Goal: Task Accomplishment & Management: Manage account settings

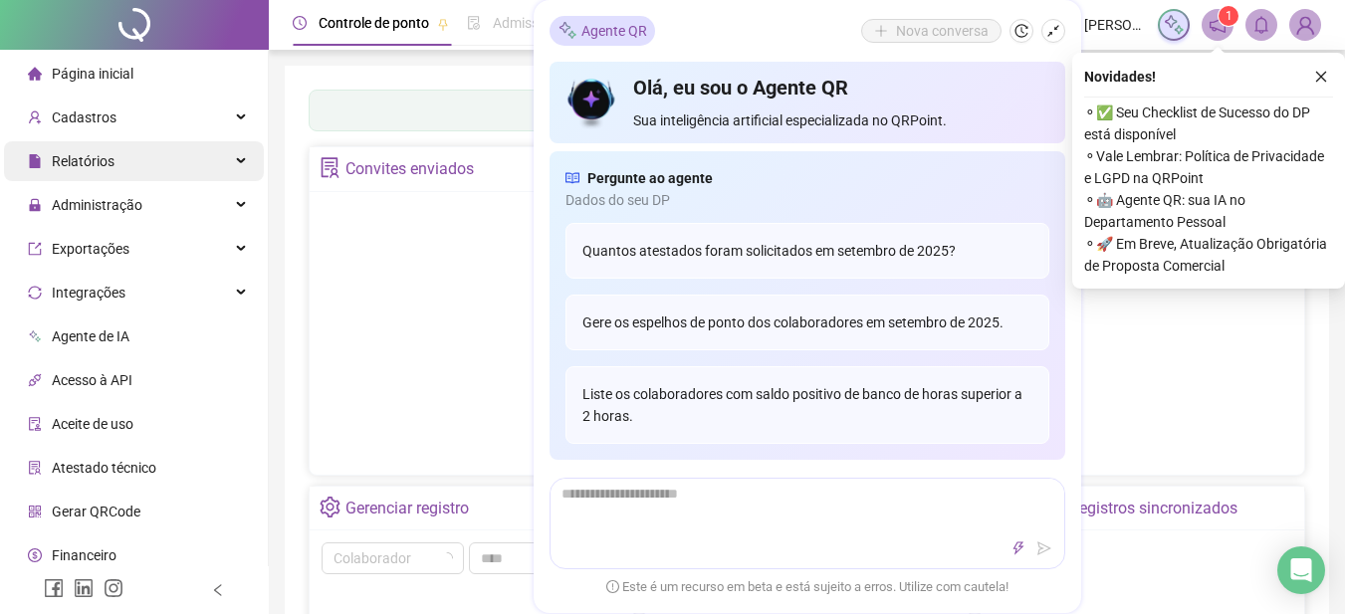
click at [137, 164] on div "Relatórios" at bounding box center [134, 161] width 260 height 40
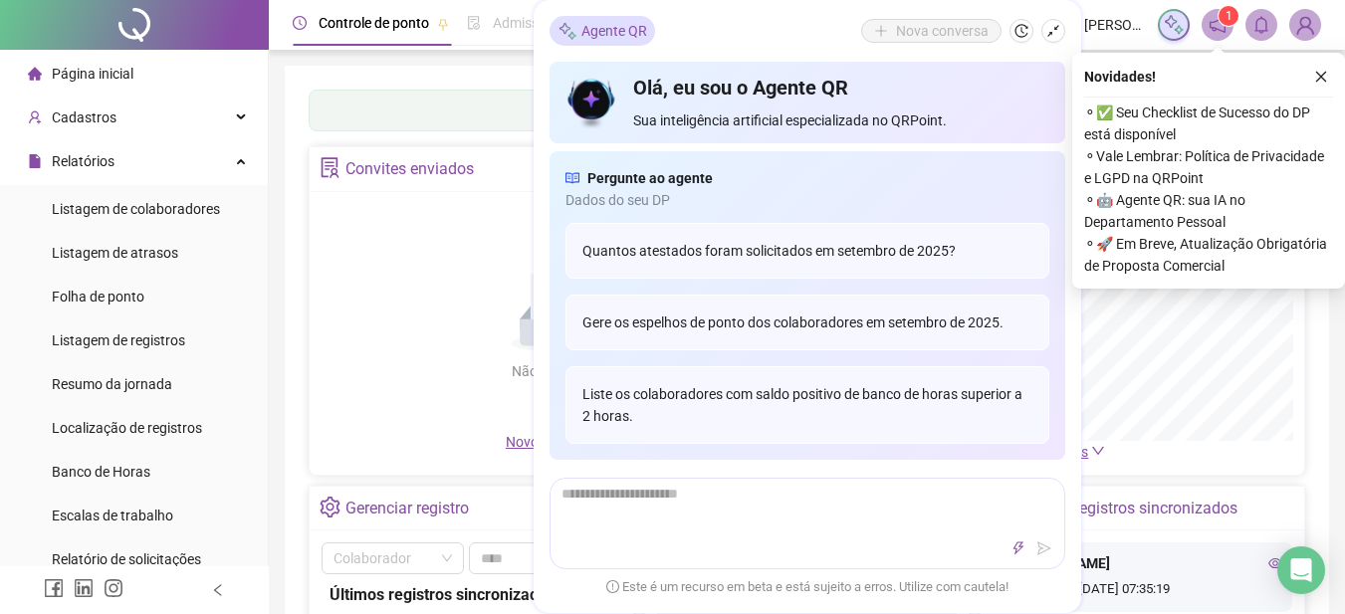
click at [137, 289] on span "Folha de ponto" at bounding box center [98, 297] width 93 height 16
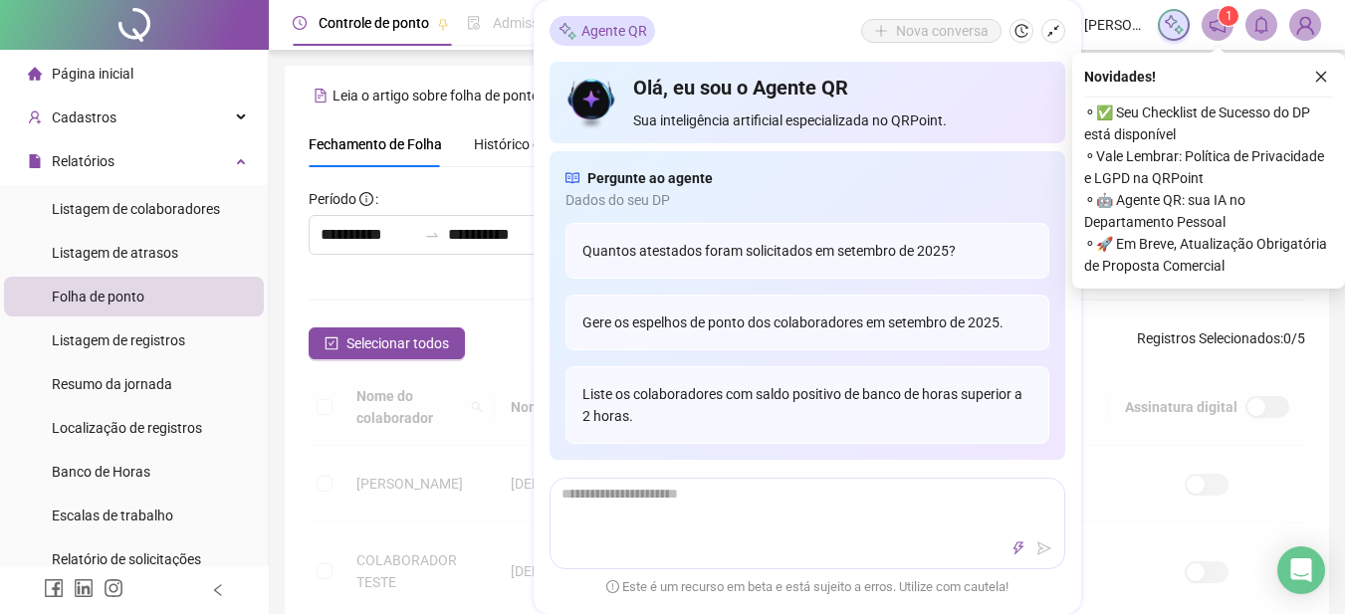
click at [1322, 145] on span "⚬ Vale Lembrar: Política de Privacidade e LGPD na QRPoint" at bounding box center [1208, 167] width 249 height 44
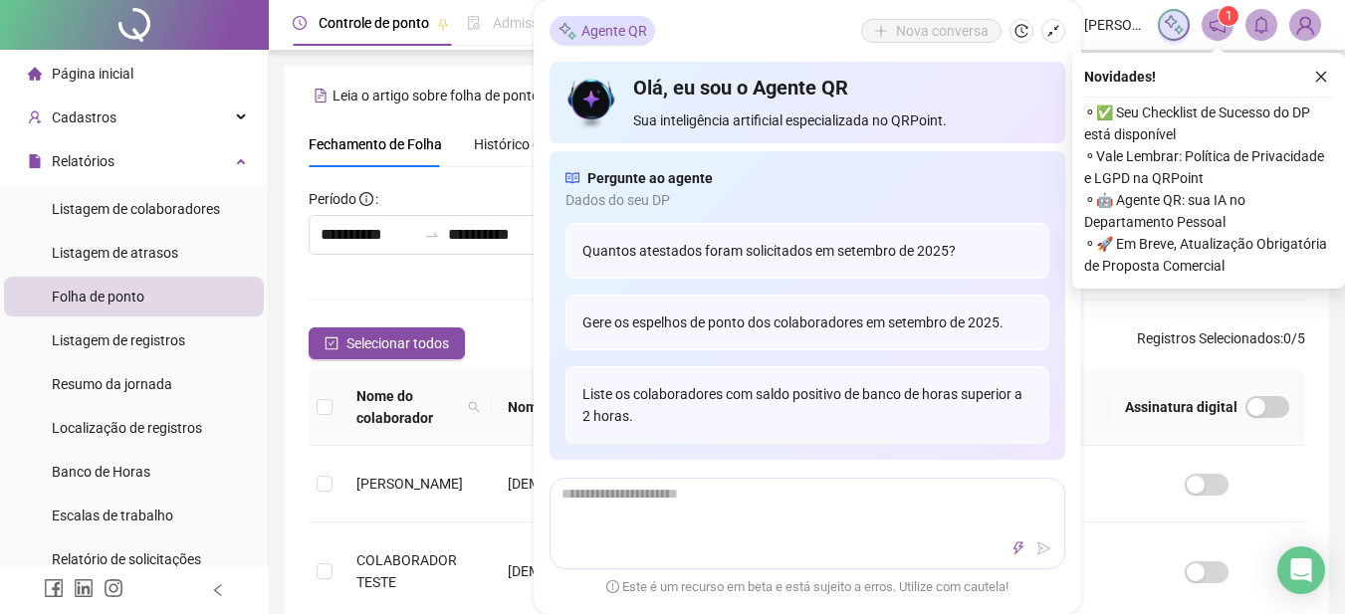
click at [1226, 22] on span "1" at bounding box center [1229, 16] width 7 height 14
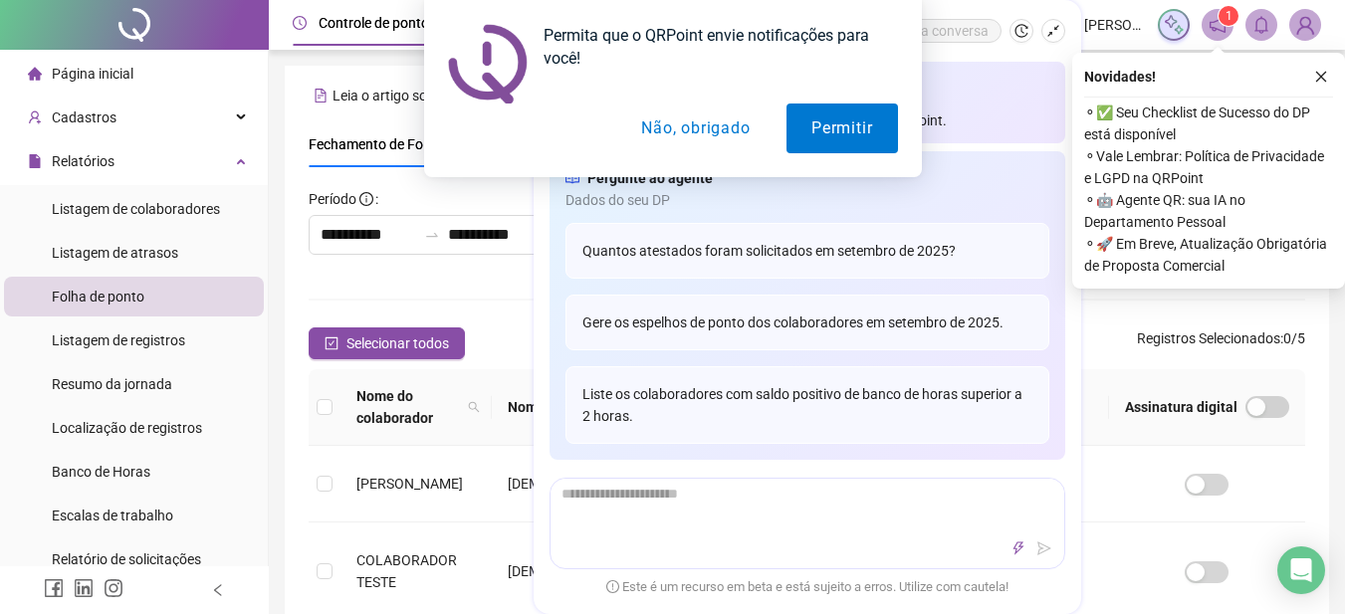
click at [675, 132] on button "Não, obrigado" at bounding box center [695, 129] width 158 height 50
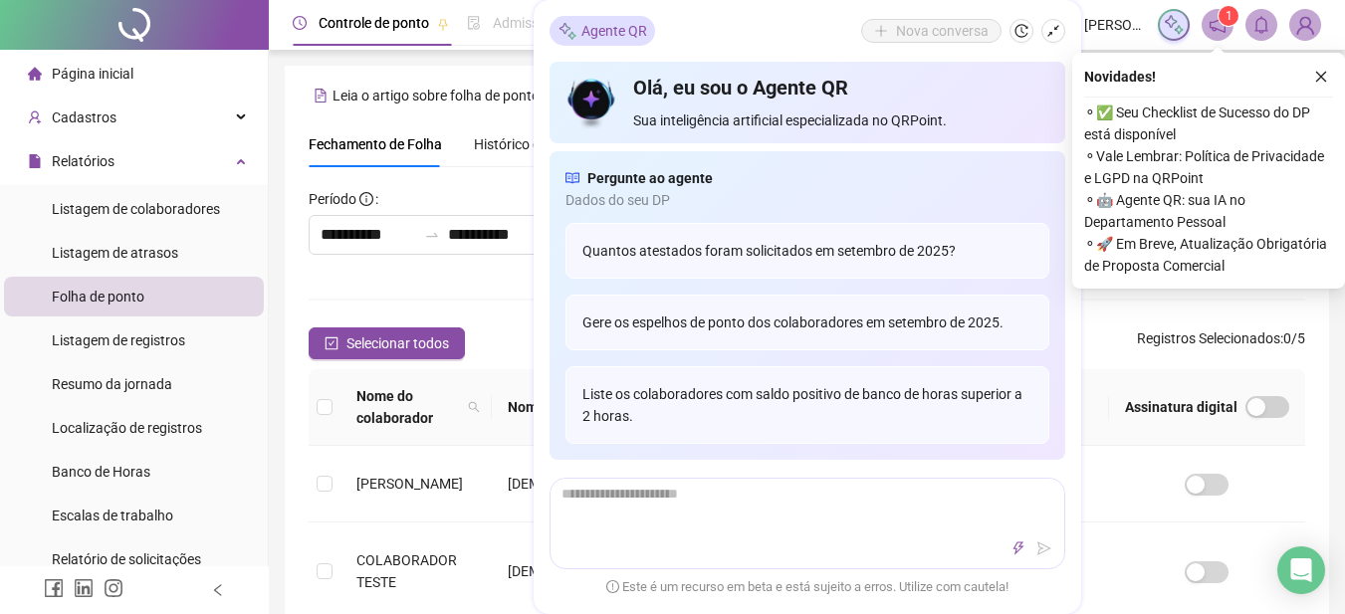
click at [1226, 17] on span "1" at bounding box center [1229, 16] width 7 height 14
click at [1216, 30] on icon "notification" at bounding box center [1218, 25] width 16 height 16
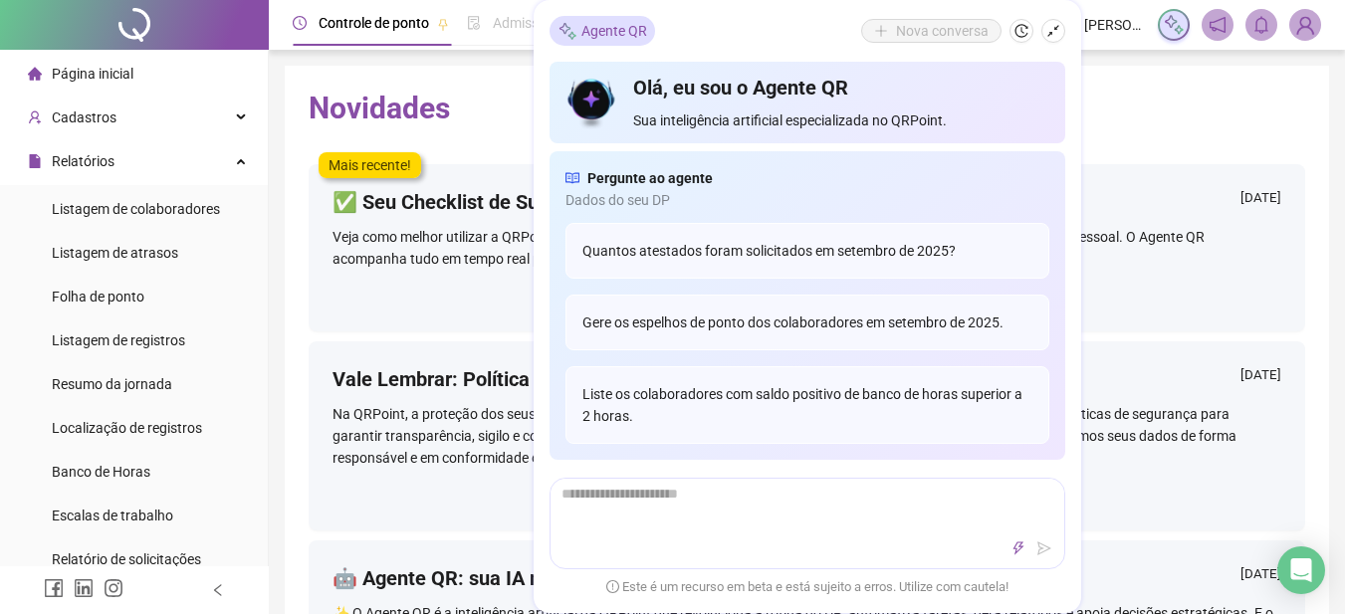
click at [1208, 34] on span at bounding box center [1218, 25] width 32 height 32
click at [1054, 26] on icon "shrink" at bounding box center [1054, 31] width 14 height 14
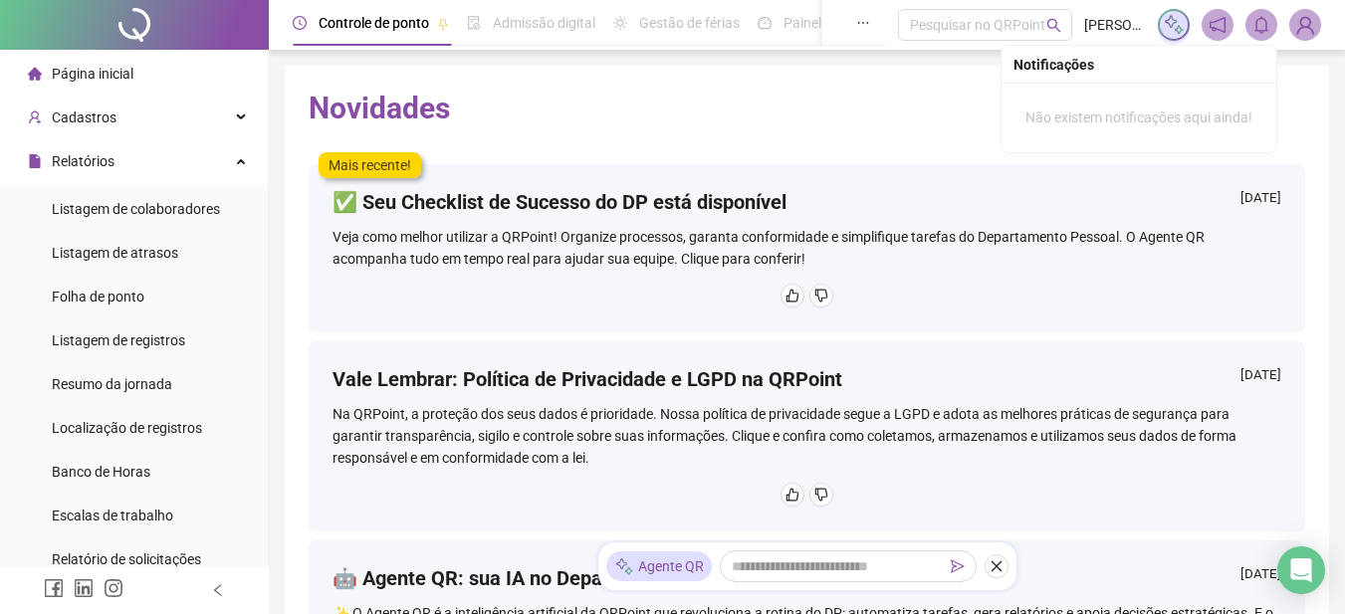
click at [1268, 32] on icon "bell" at bounding box center [1262, 25] width 18 height 18
click at [1207, 26] on span at bounding box center [1218, 25] width 32 height 32
click at [1219, 22] on icon "notification" at bounding box center [1218, 25] width 18 height 18
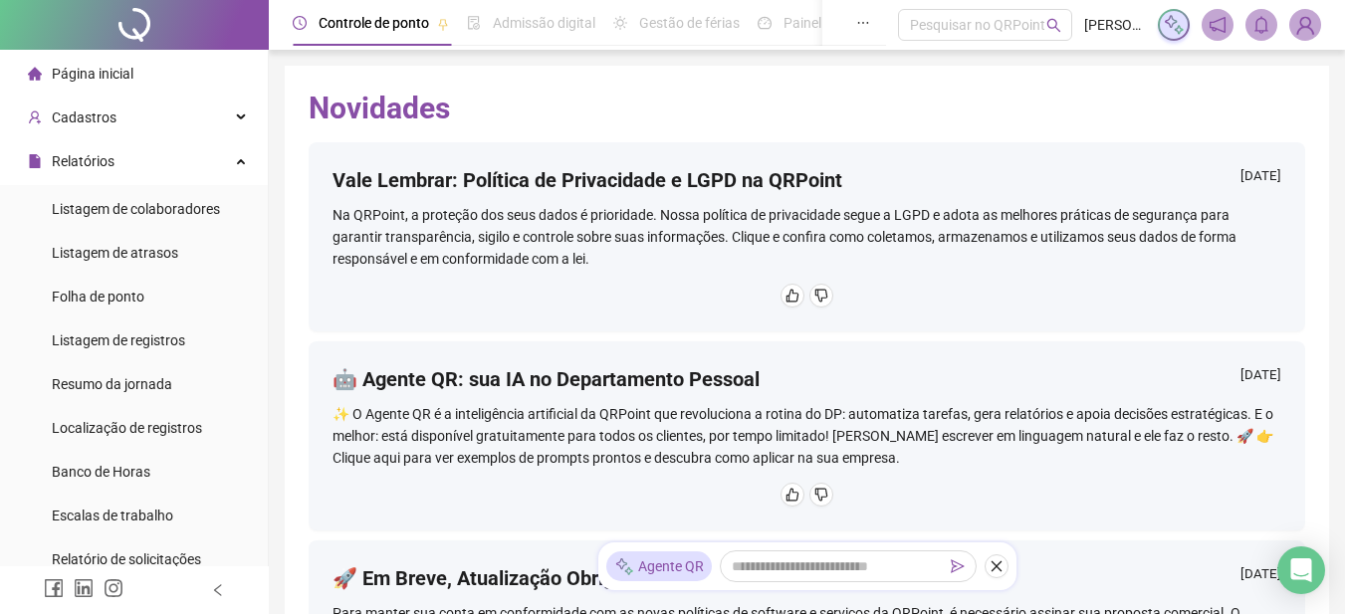
scroll to position [299, 0]
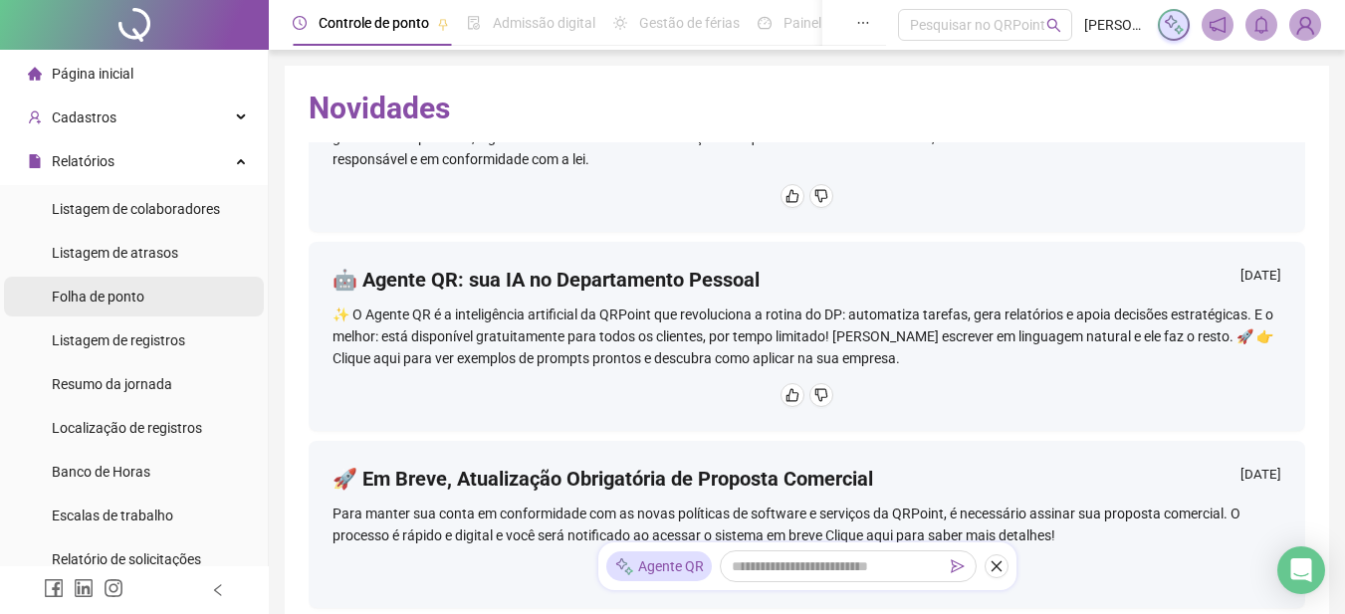
click at [138, 298] on span "Folha de ponto" at bounding box center [98, 297] width 93 height 16
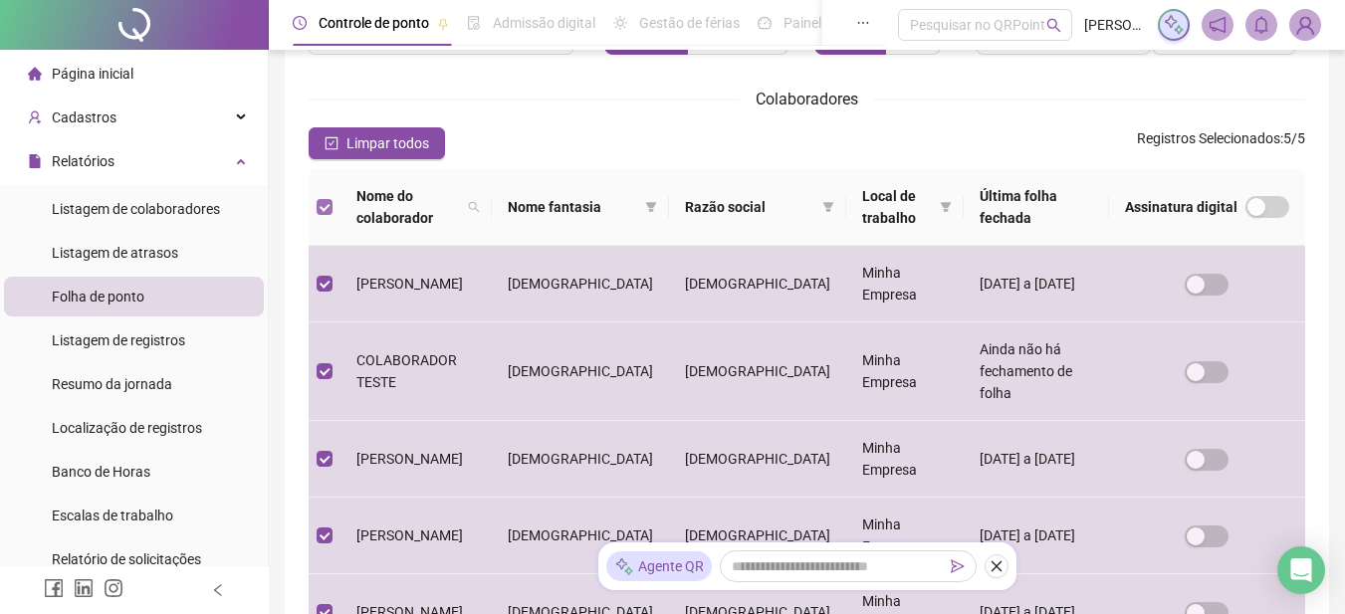
scroll to position [101, 0]
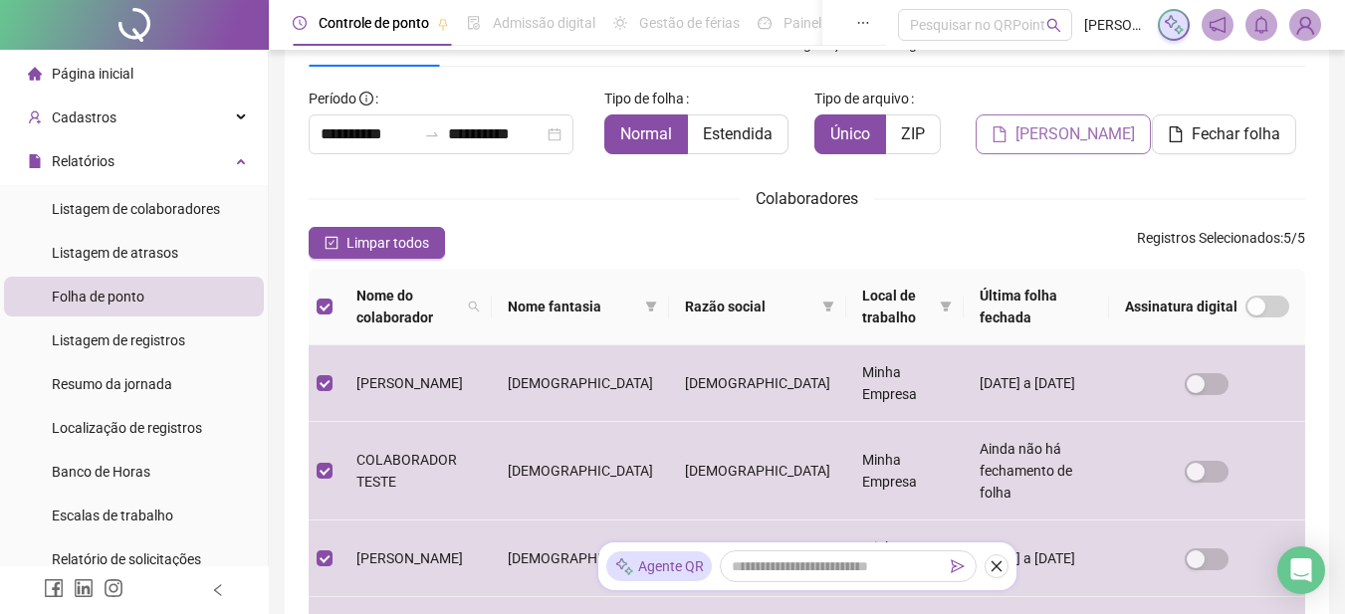
click at [1049, 136] on span "[PERSON_NAME]" at bounding box center [1075, 134] width 119 height 24
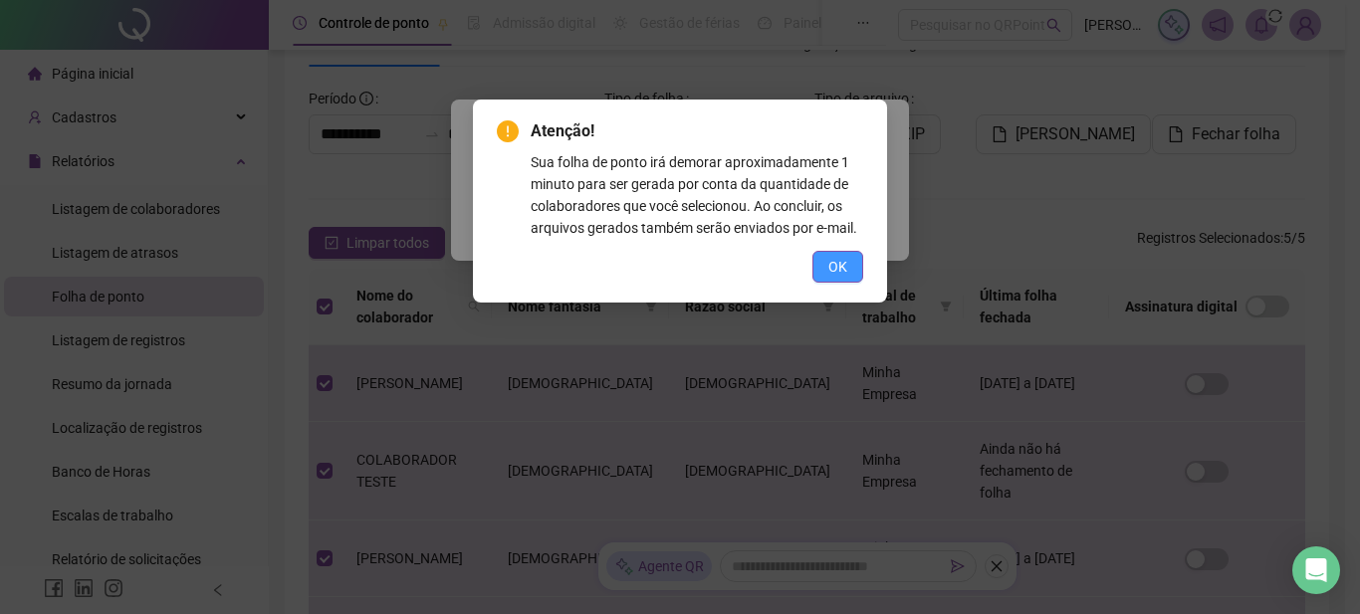
drag, startPoint x: 817, startPoint y: 270, endPoint x: 830, endPoint y: 258, distance: 17.6
click at [821, 270] on button "OK" at bounding box center [838, 267] width 51 height 32
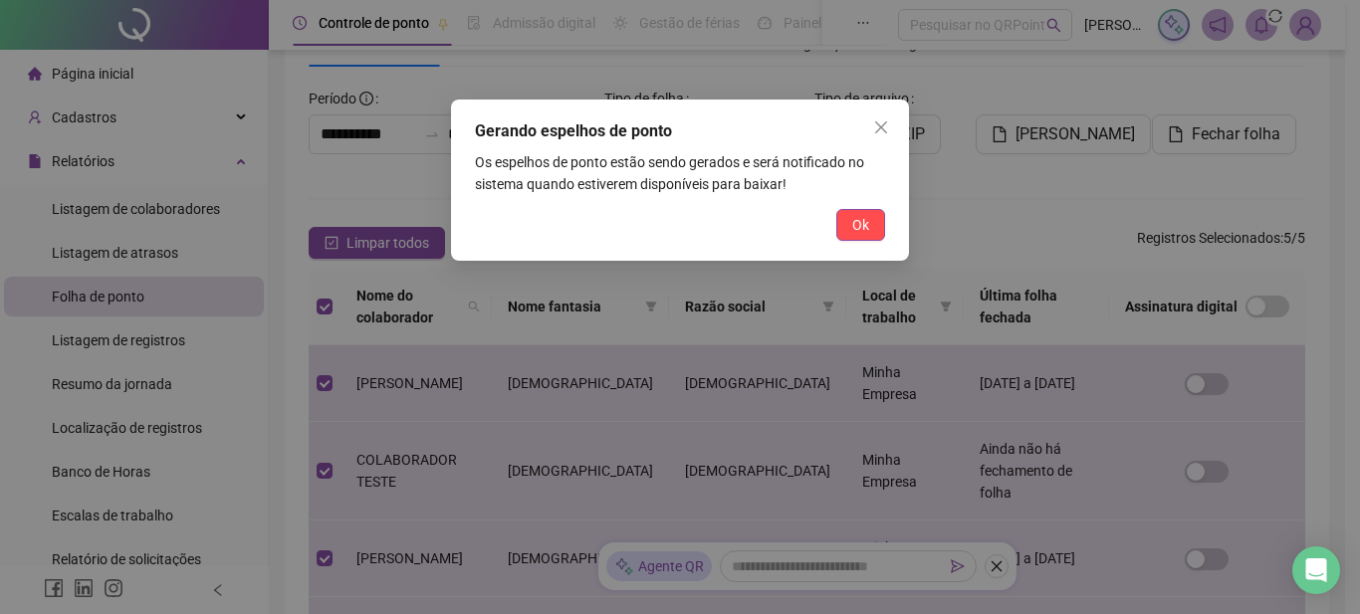
click at [865, 224] on span "Ok" at bounding box center [860, 225] width 17 height 22
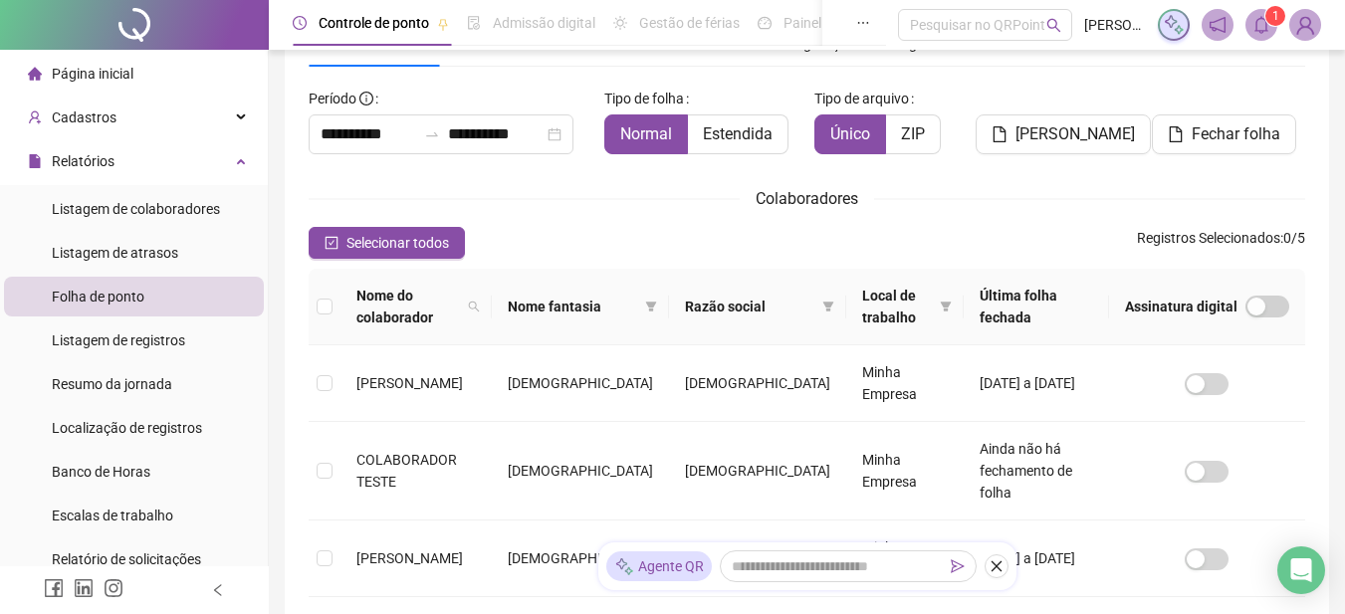
click at [1271, 21] on sup "1" at bounding box center [1276, 16] width 20 height 20
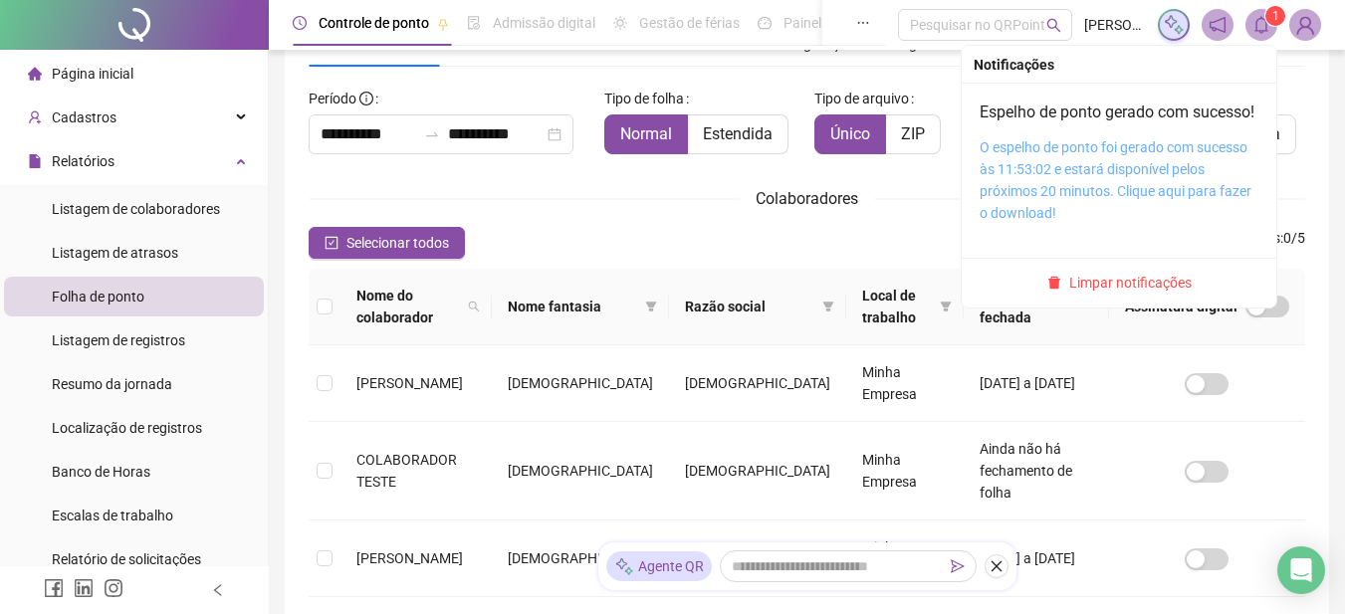
click at [1094, 167] on link "O espelho de ponto foi gerado com sucesso às 11:53:02 e estará disponível pelos…" at bounding box center [1116, 180] width 272 height 82
click at [1019, 219] on link "O espelho de ponto foi gerado com sucesso às 11:53:02 e estará disponível pelos…" at bounding box center [1116, 180] width 272 height 82
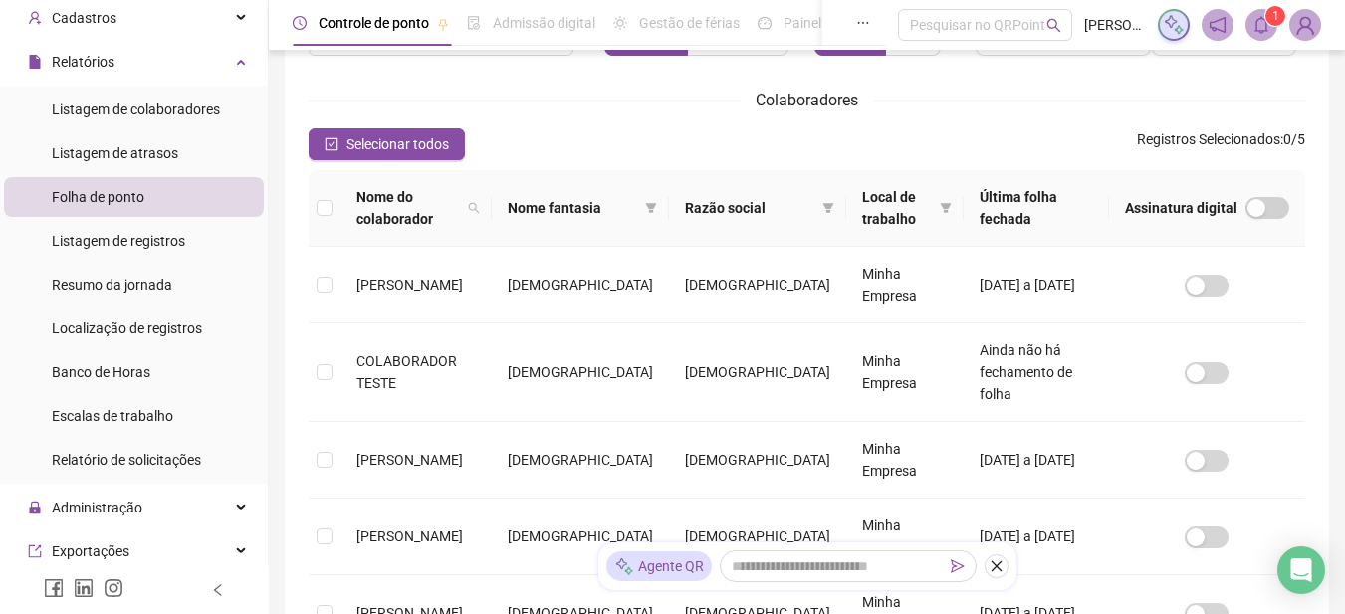
scroll to position [398, 0]
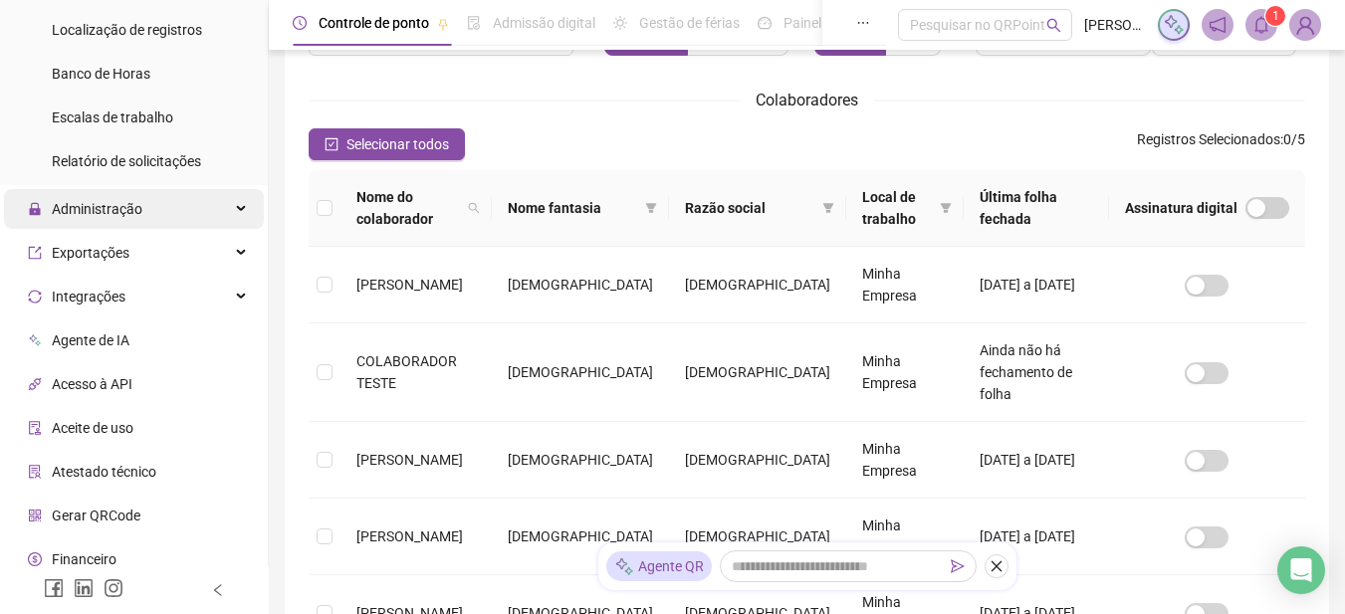
click at [157, 199] on div "Administração" at bounding box center [134, 209] width 260 height 40
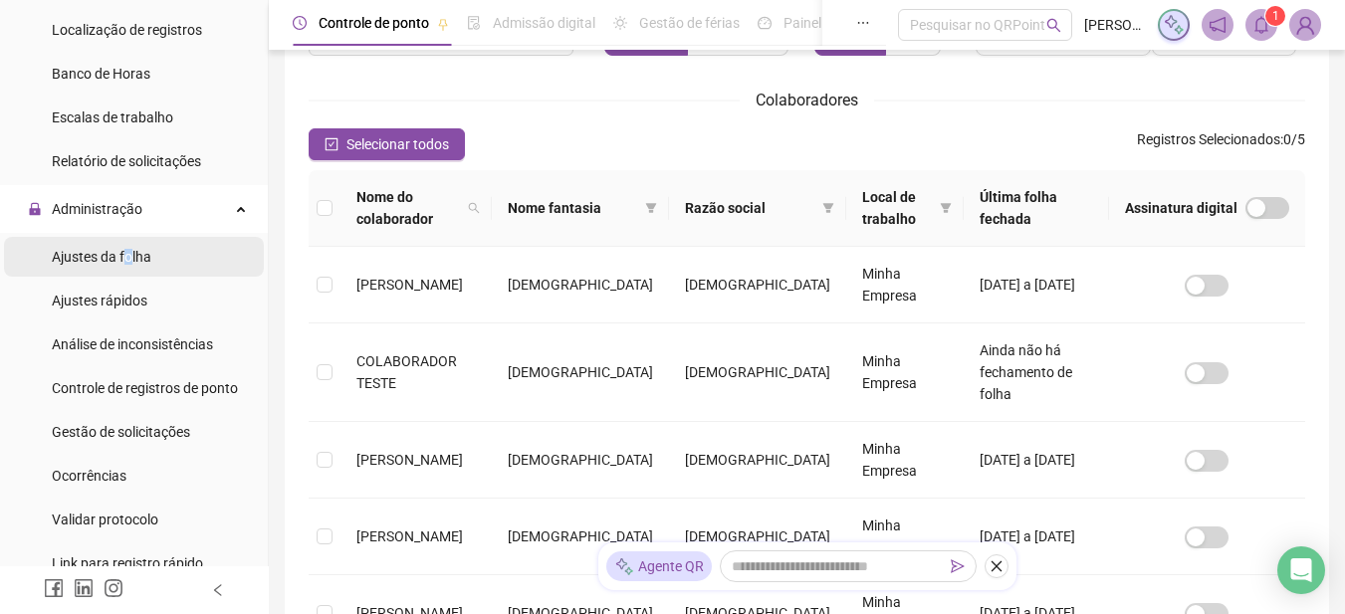
click at [127, 259] on span "Ajustes da folha" at bounding box center [102, 257] width 100 height 16
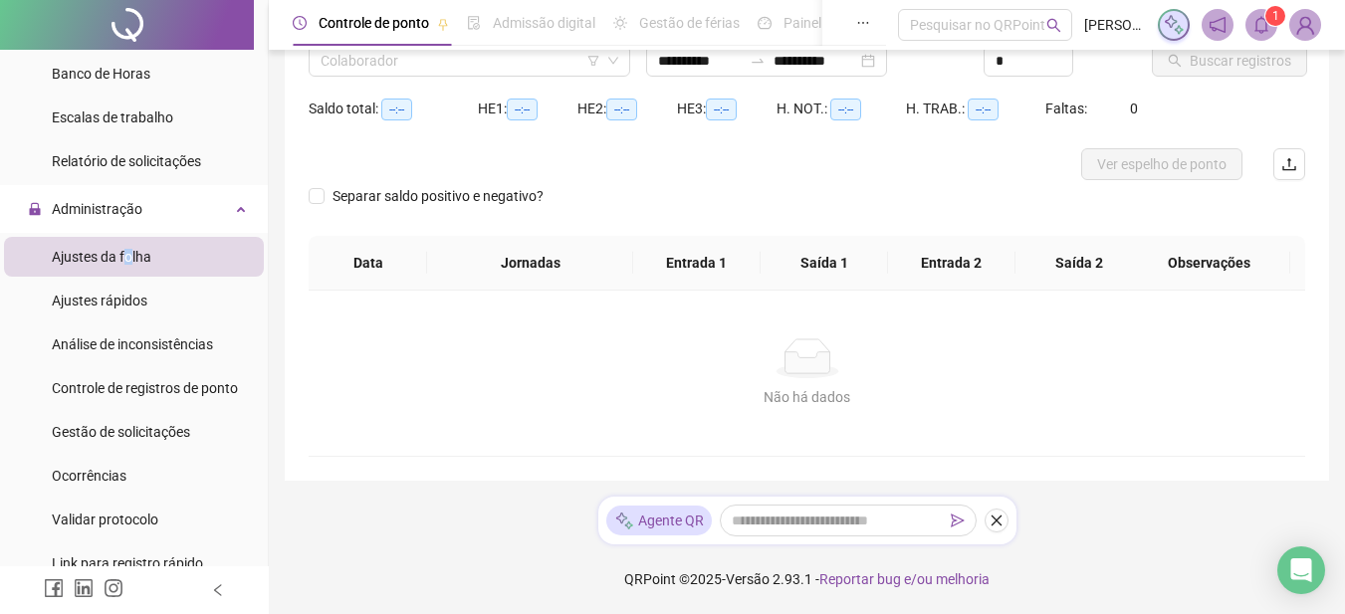
scroll to position [168, 0]
type input "**********"
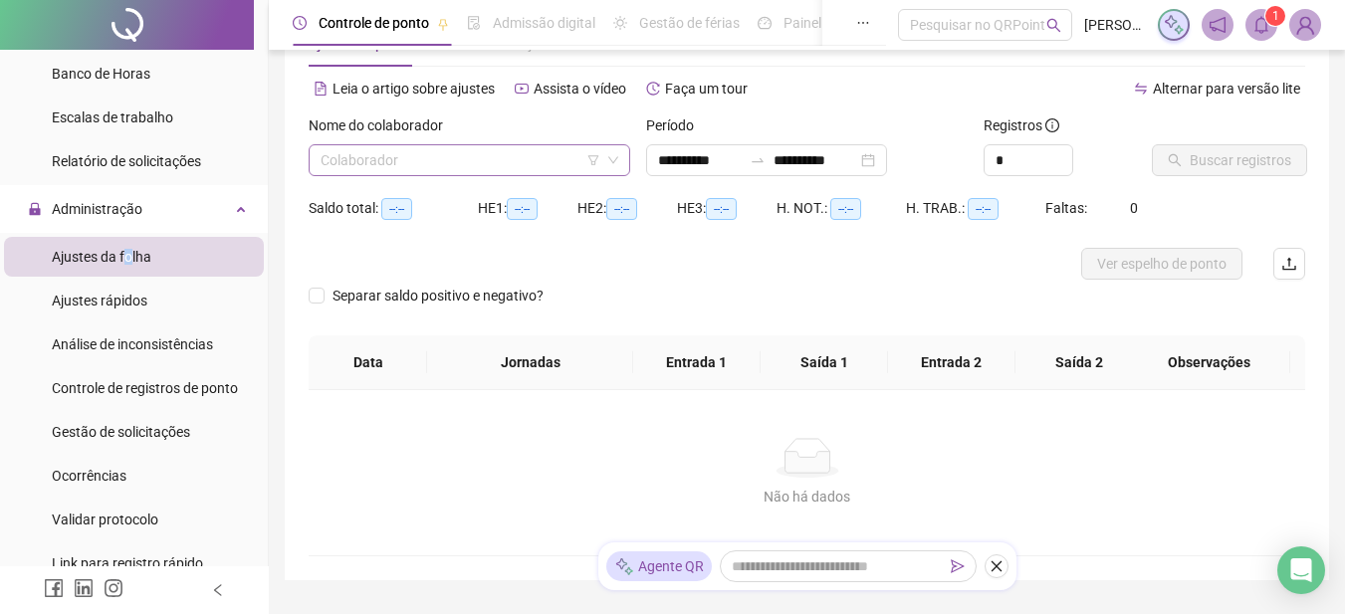
click at [541, 153] on input "search" at bounding box center [461, 160] width 280 height 30
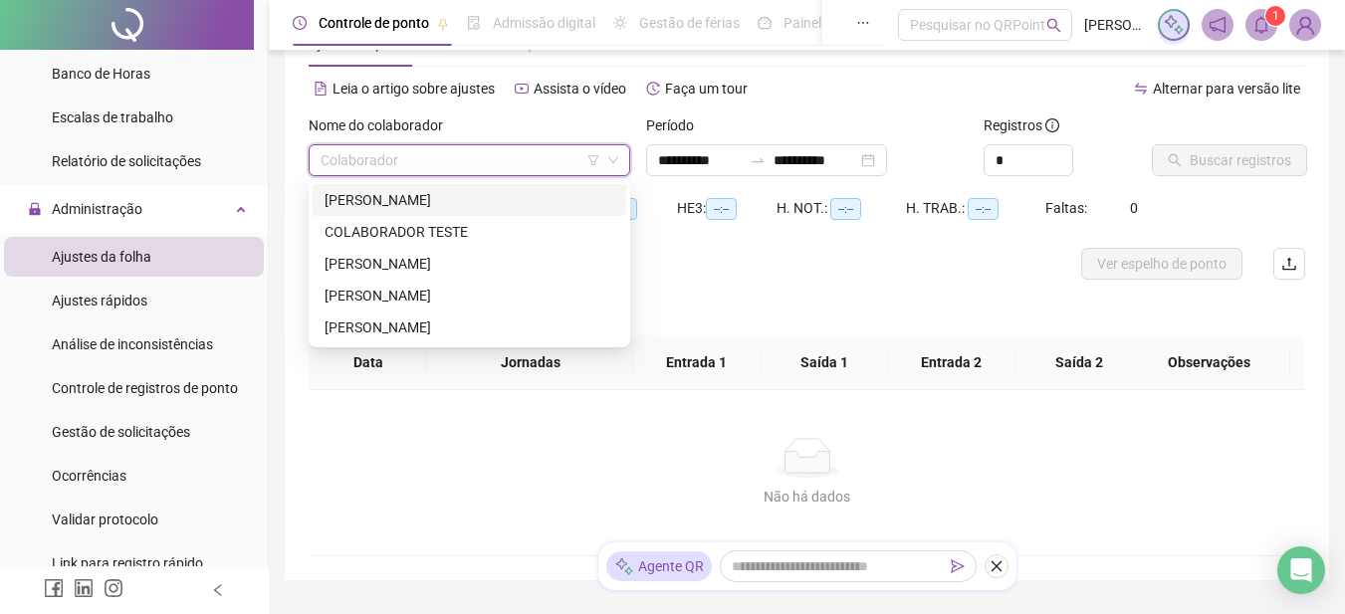
click at [421, 197] on div "[PERSON_NAME]" at bounding box center [470, 200] width 290 height 22
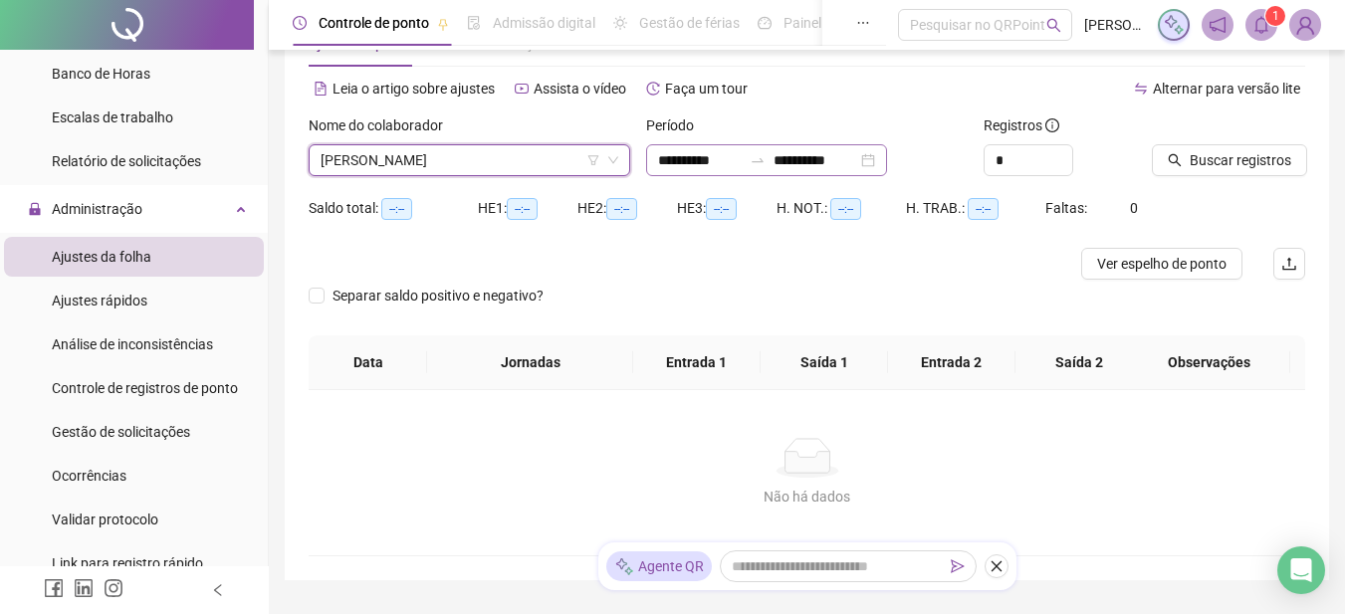
click at [887, 158] on div "**********" at bounding box center [766, 160] width 241 height 32
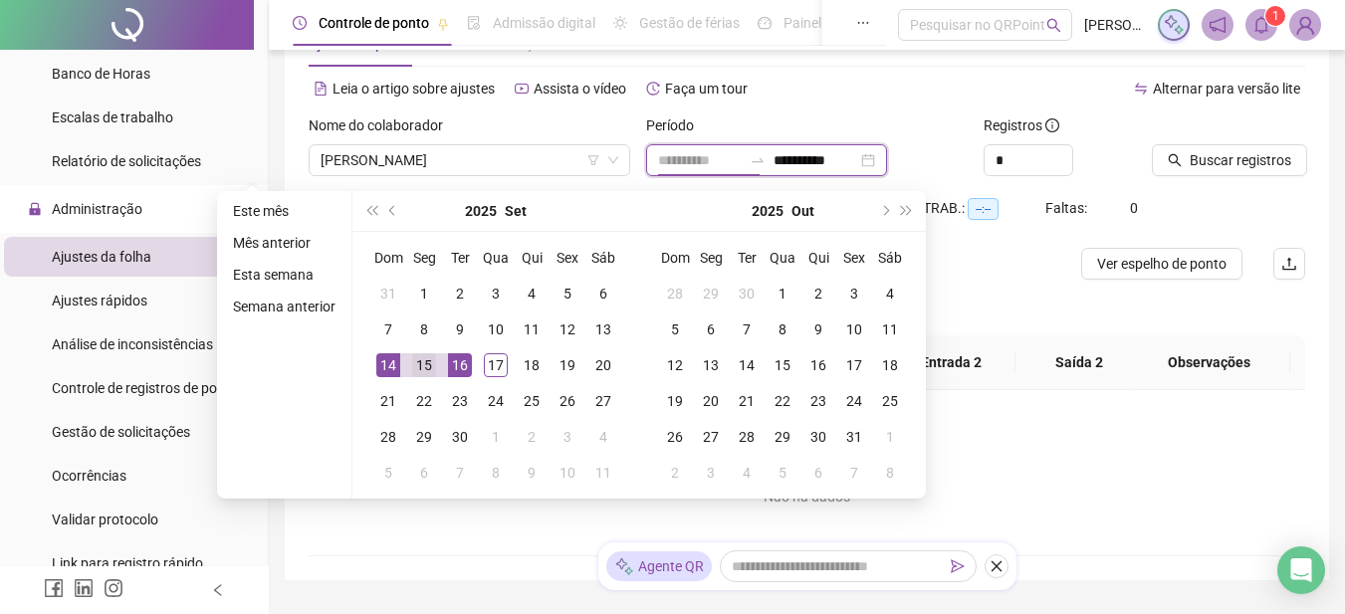
type input "**********"
click at [426, 366] on div "15" at bounding box center [424, 365] width 24 height 24
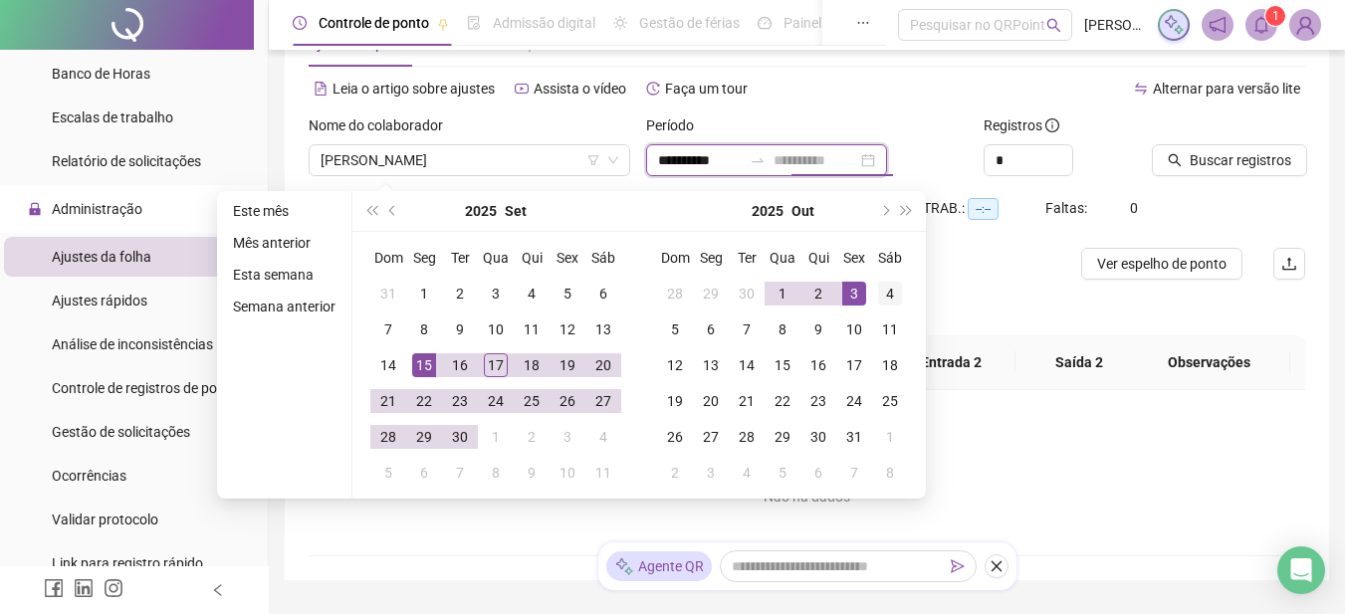
type input "**********"
click at [887, 298] on div "4" at bounding box center [890, 294] width 24 height 24
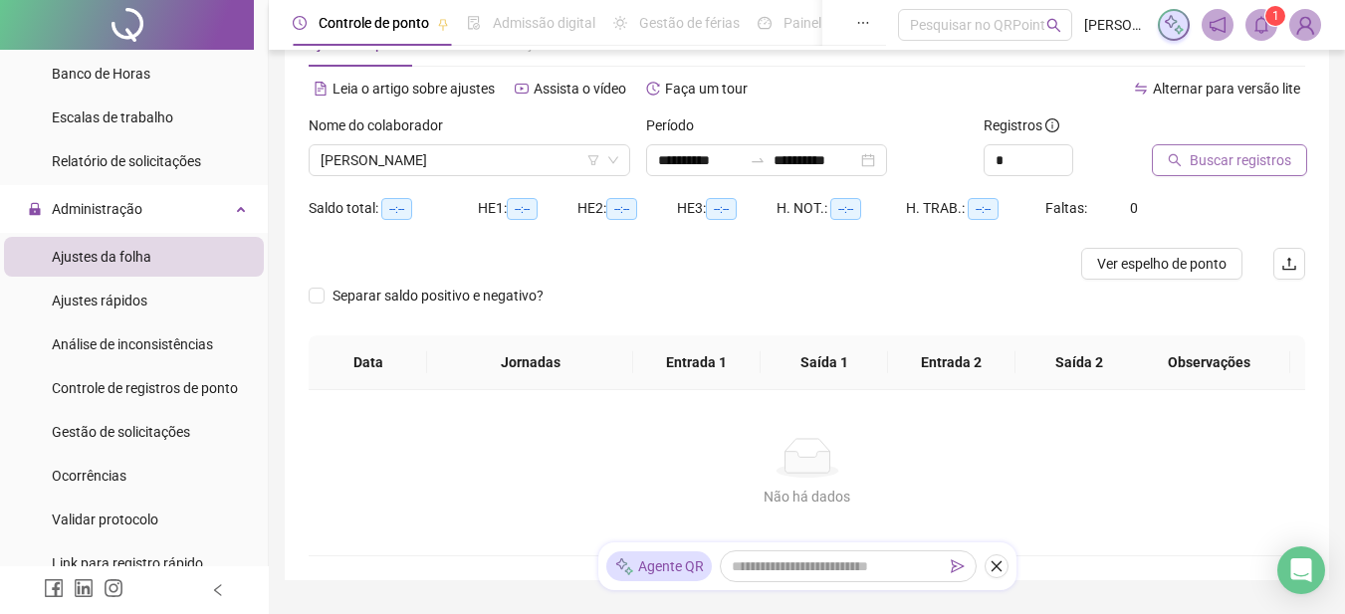
click at [1214, 163] on span "Buscar registros" at bounding box center [1241, 160] width 102 height 22
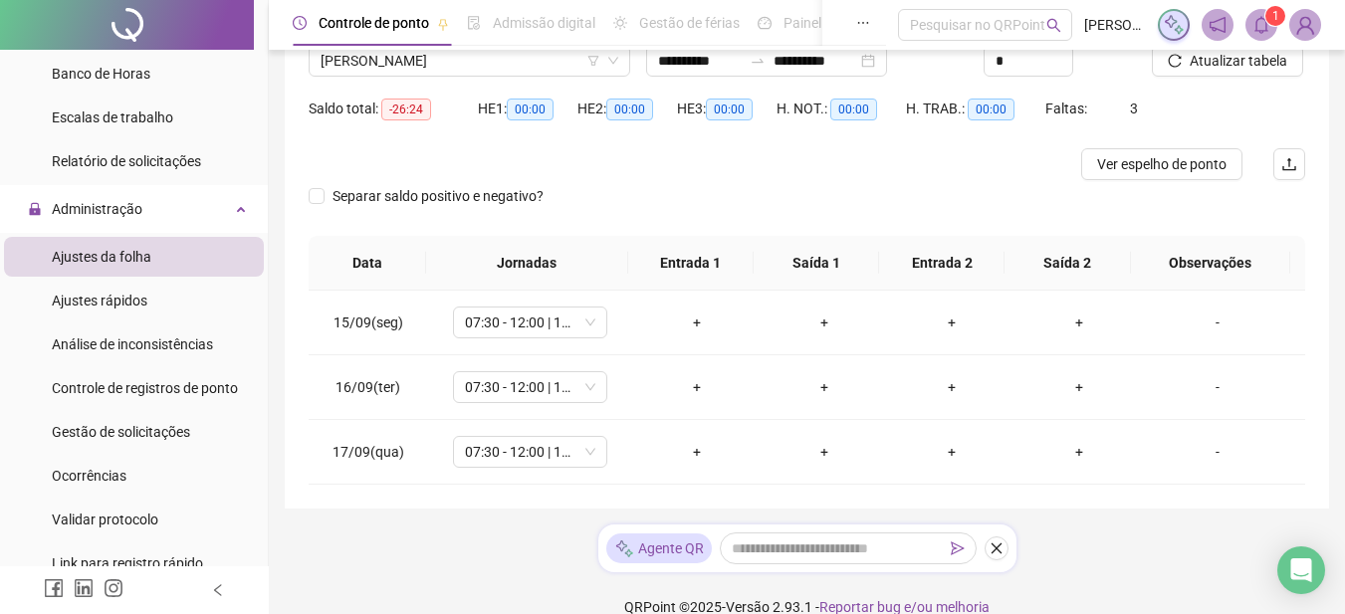
scroll to position [196, 0]
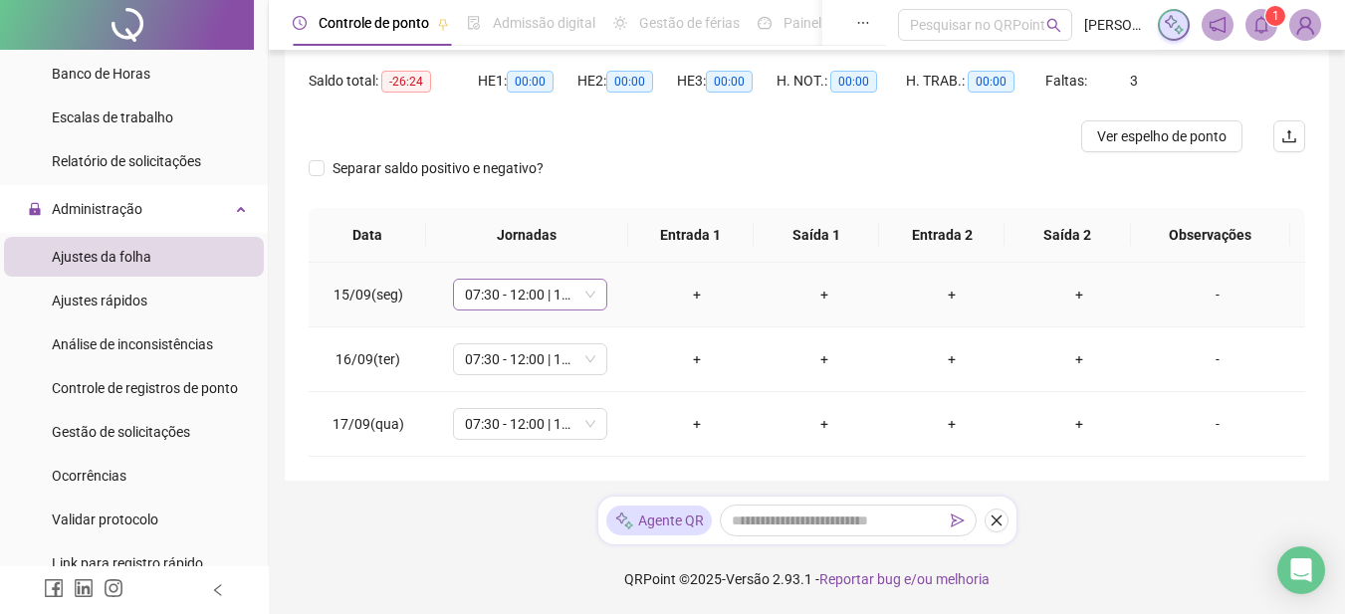
click at [535, 304] on span "07:30 - 12:00 | 13:00 - 17:18" at bounding box center [530, 295] width 130 height 30
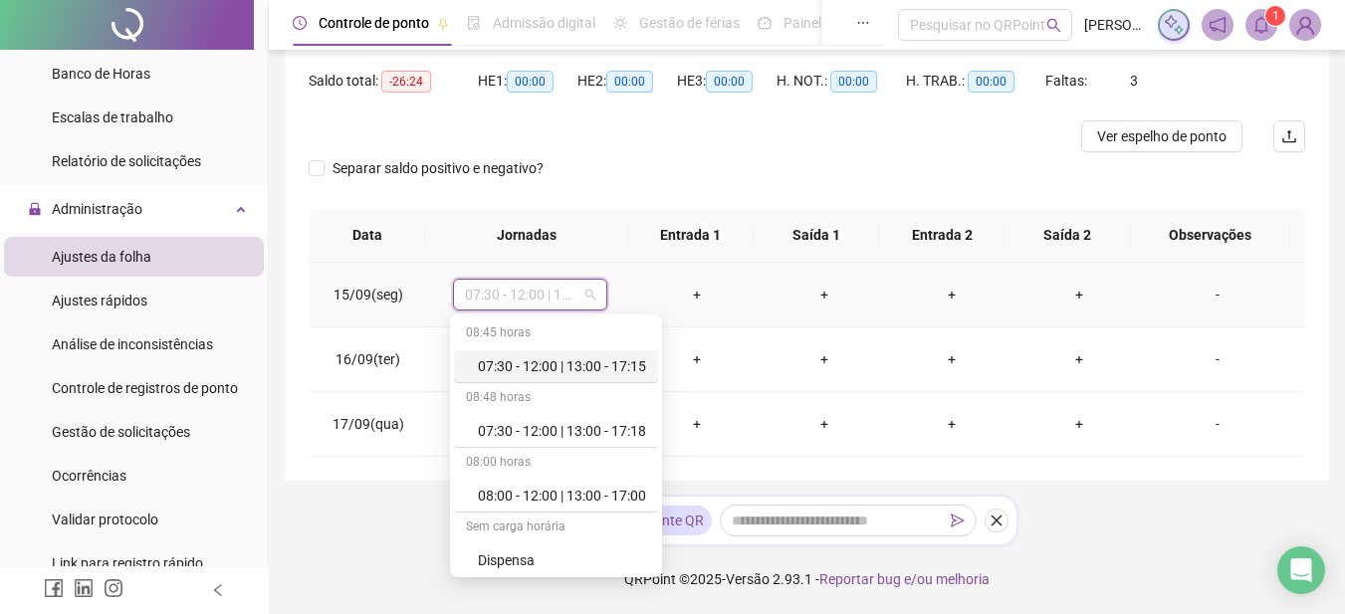
scroll to position [100, 0]
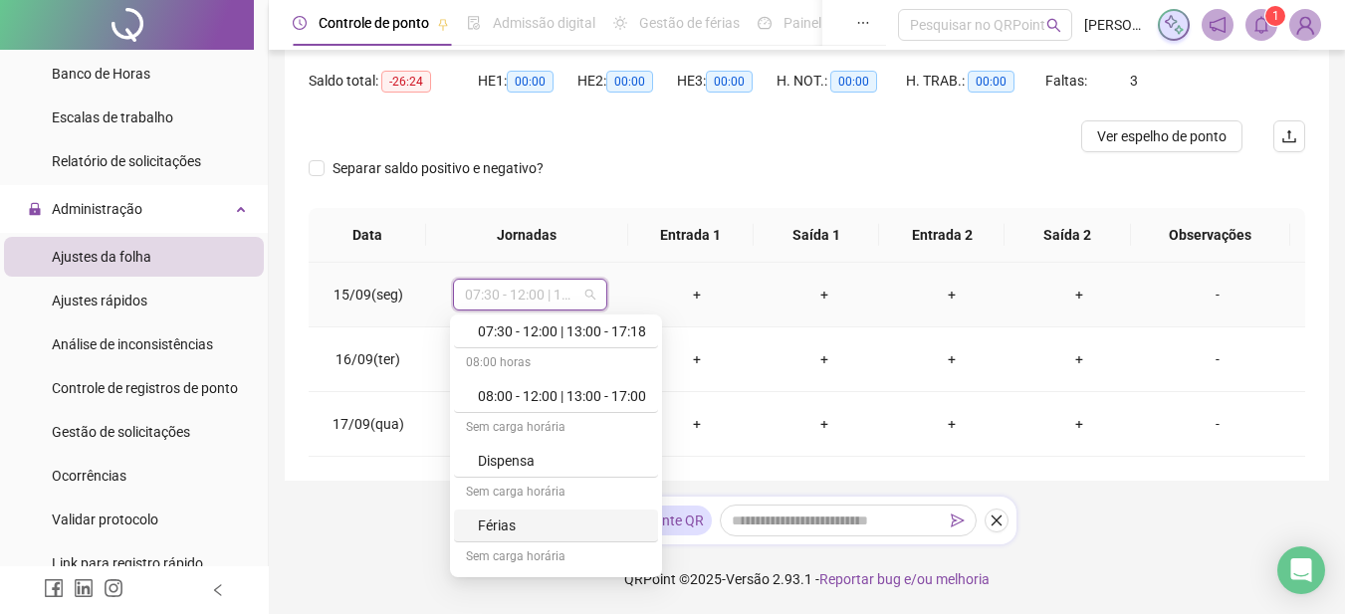
click at [504, 523] on div "Férias" at bounding box center [562, 526] width 168 height 22
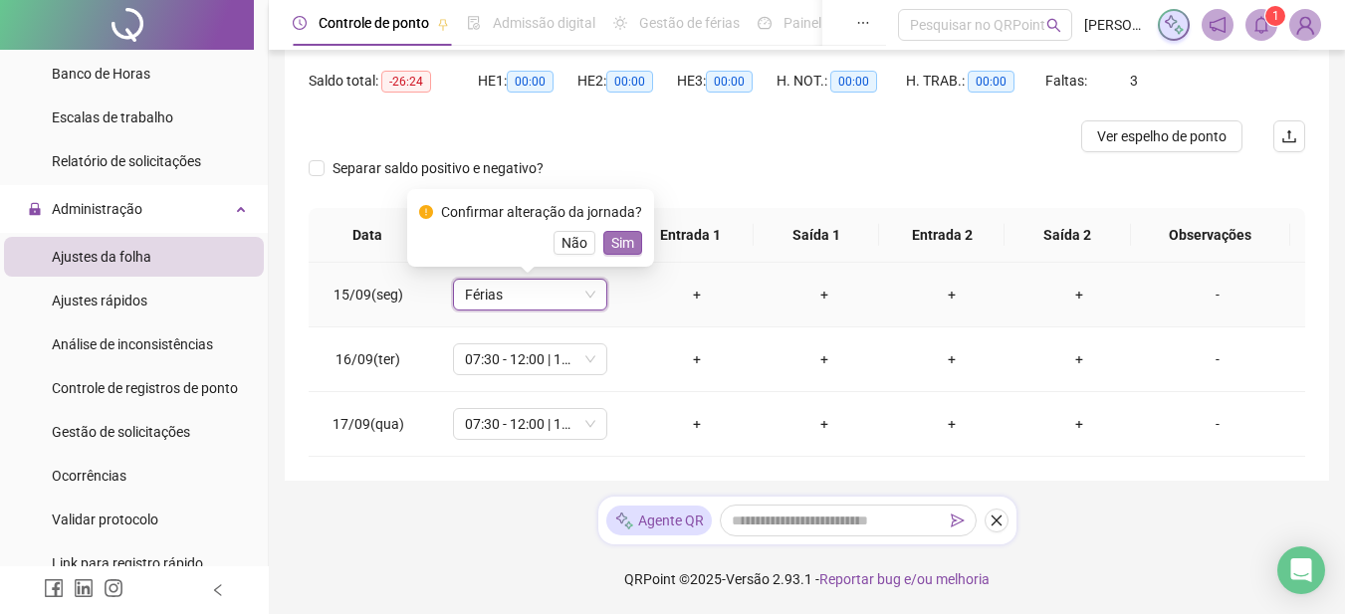
drag, startPoint x: 606, startPoint y: 245, endPoint x: 594, endPoint y: 257, distance: 16.9
click at [611, 244] on span "Sim" at bounding box center [622, 243] width 23 height 22
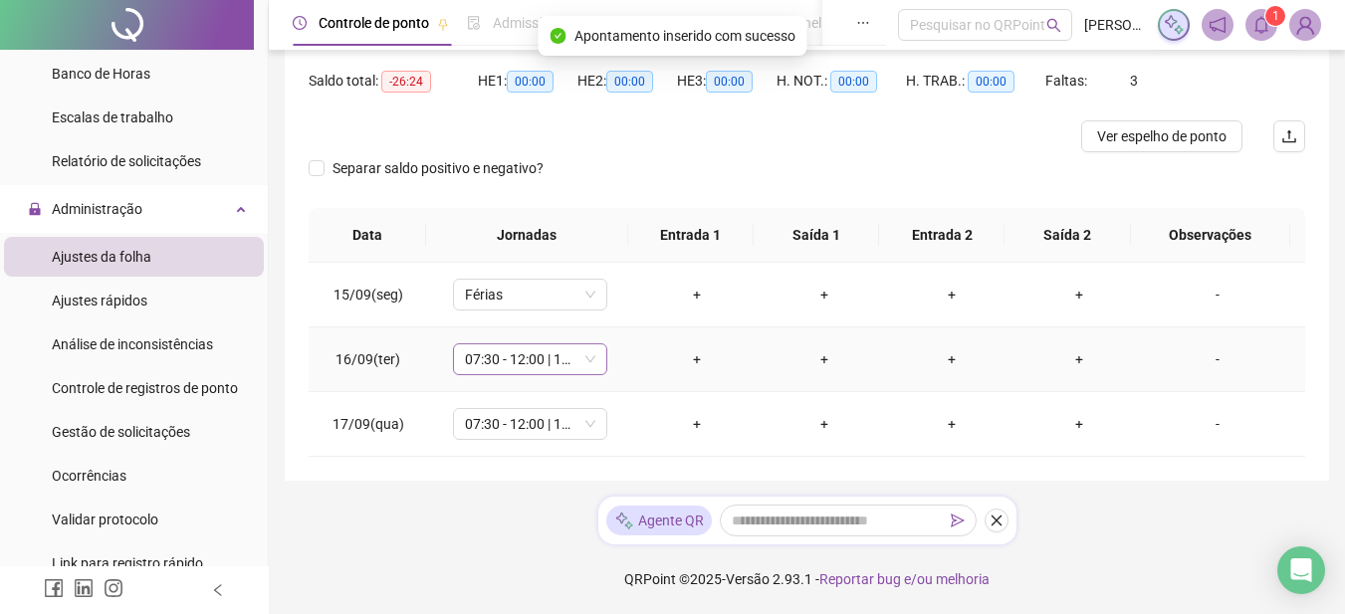
click at [523, 361] on span "07:30 - 12:00 | 13:00 - 17:18" at bounding box center [530, 360] width 130 height 30
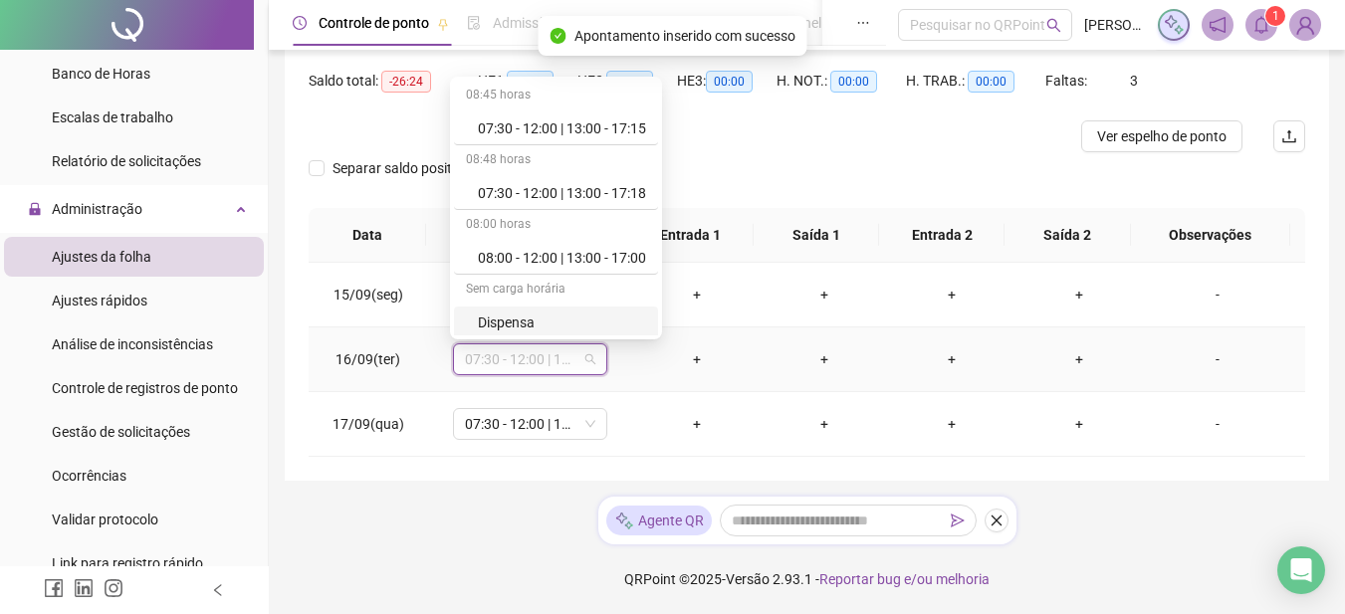
scroll to position [263, 0]
click at [514, 191] on div "Folga" at bounding box center [562, 189] width 168 height 22
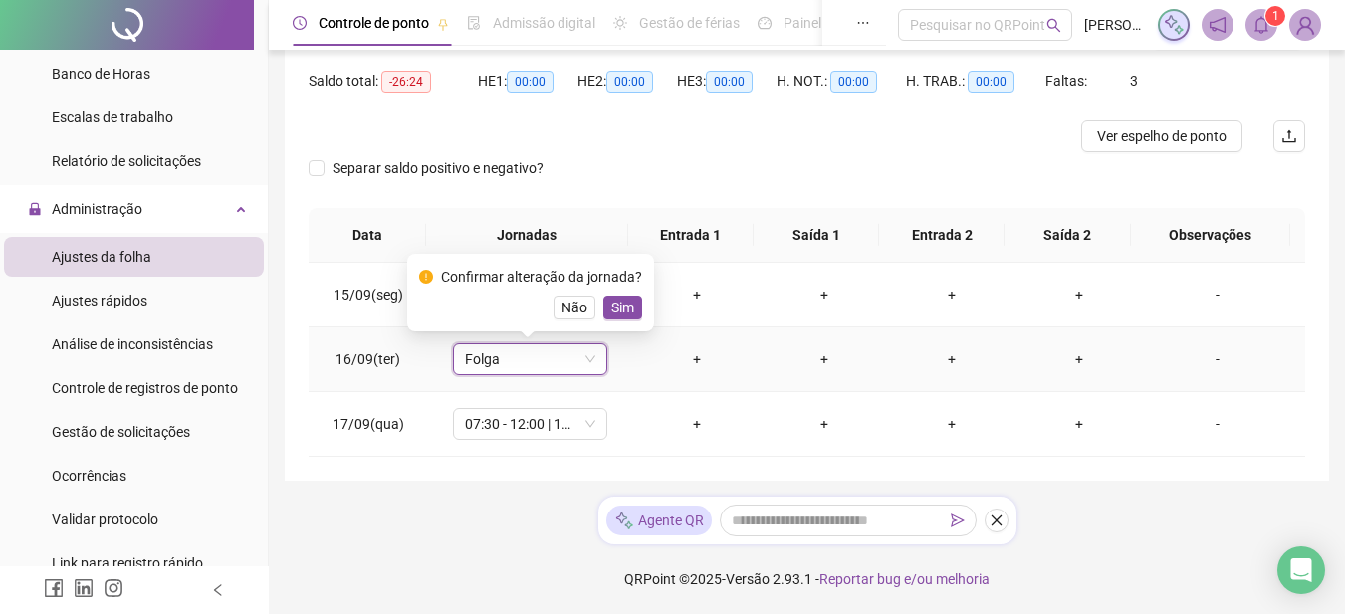
click at [535, 356] on span "Folga" at bounding box center [530, 360] width 130 height 30
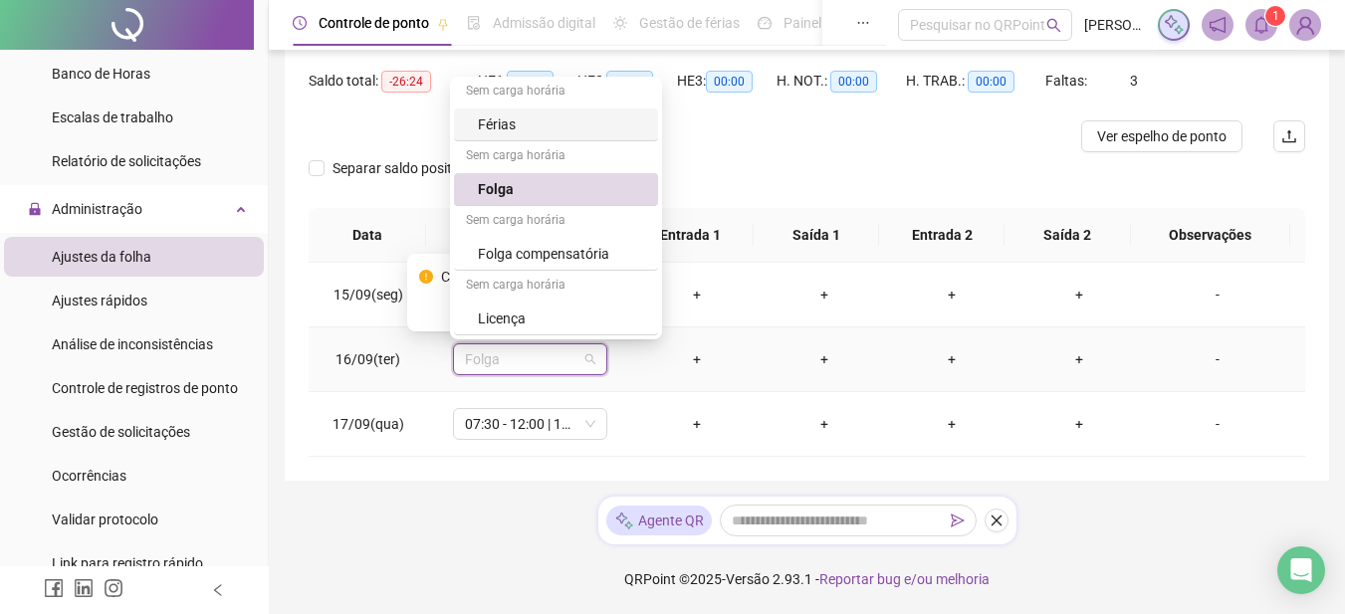
click at [519, 126] on div "Férias" at bounding box center [562, 125] width 168 height 22
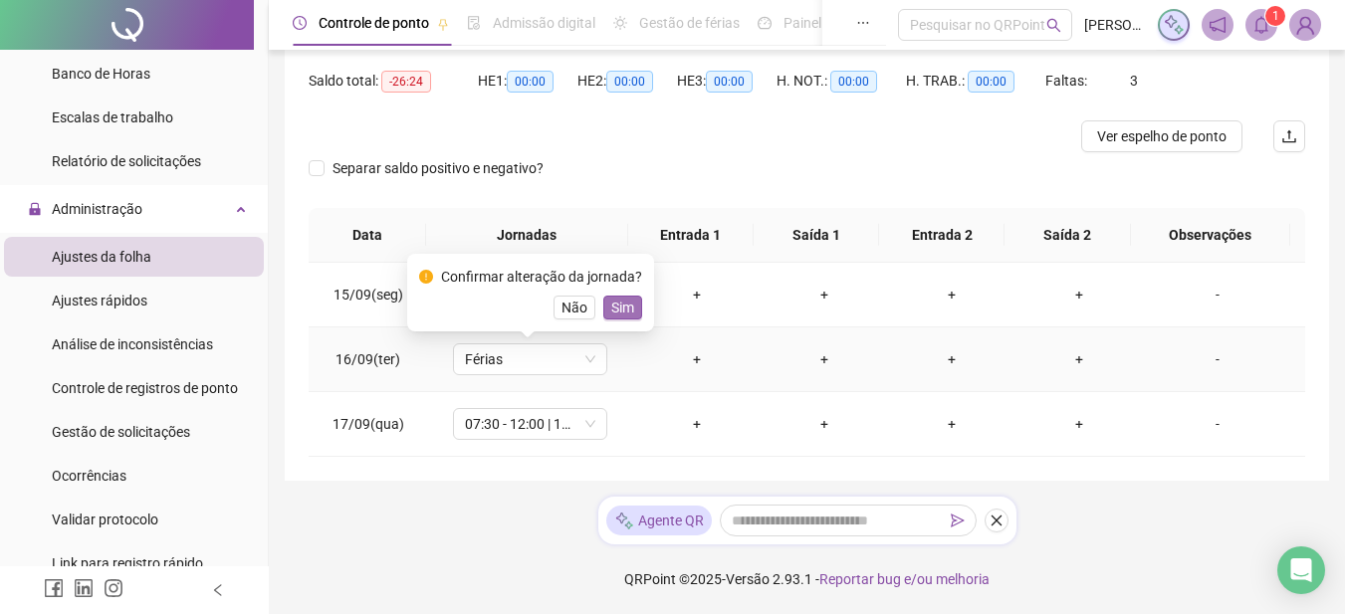
click at [621, 308] on span "Sim" at bounding box center [622, 308] width 23 height 22
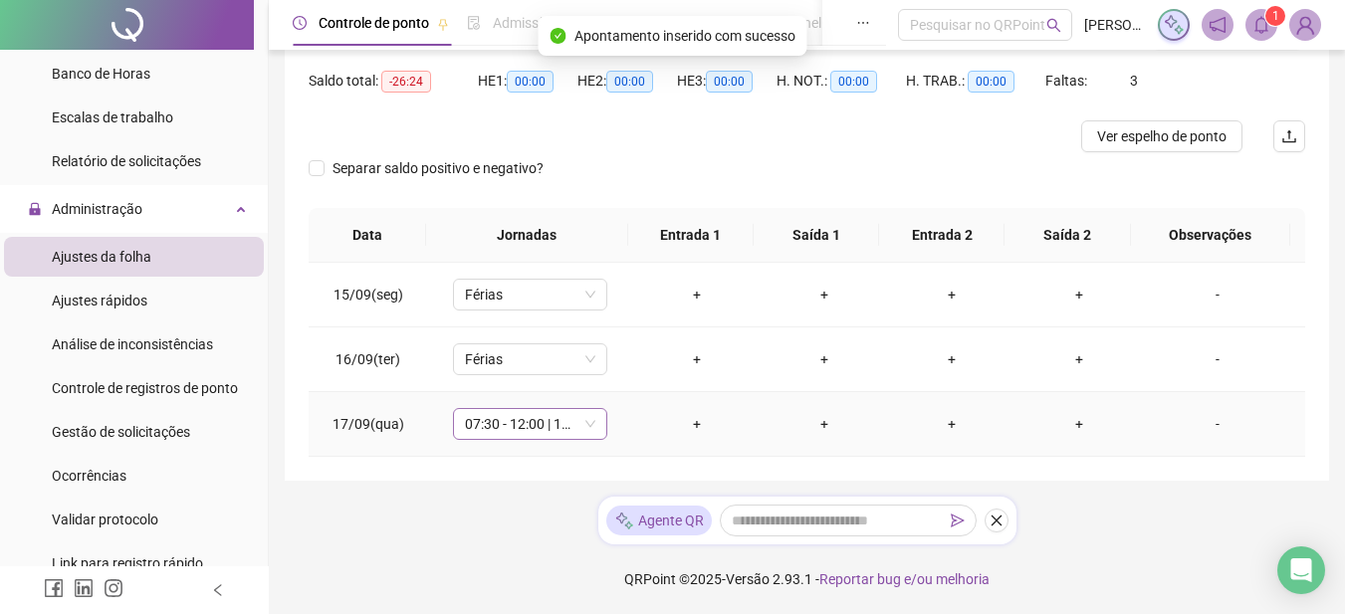
click at [529, 422] on span "07:30 - 12:00 | 13:00 - 17:18" at bounding box center [530, 424] width 130 height 30
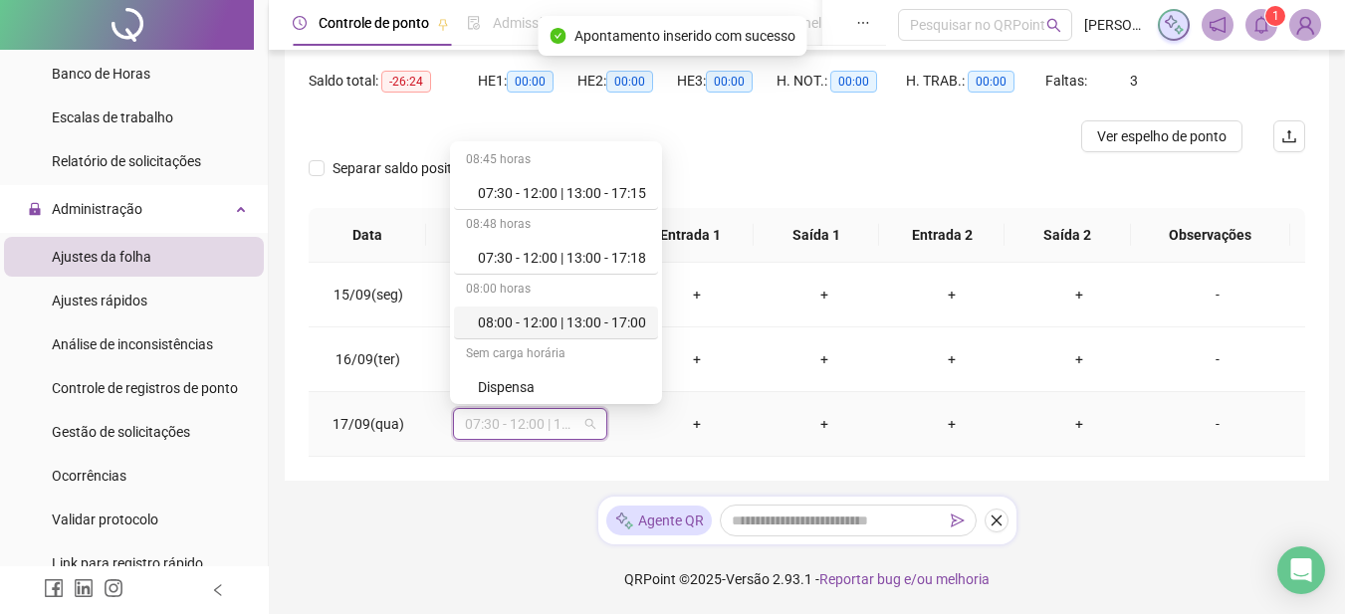
scroll to position [100, 0]
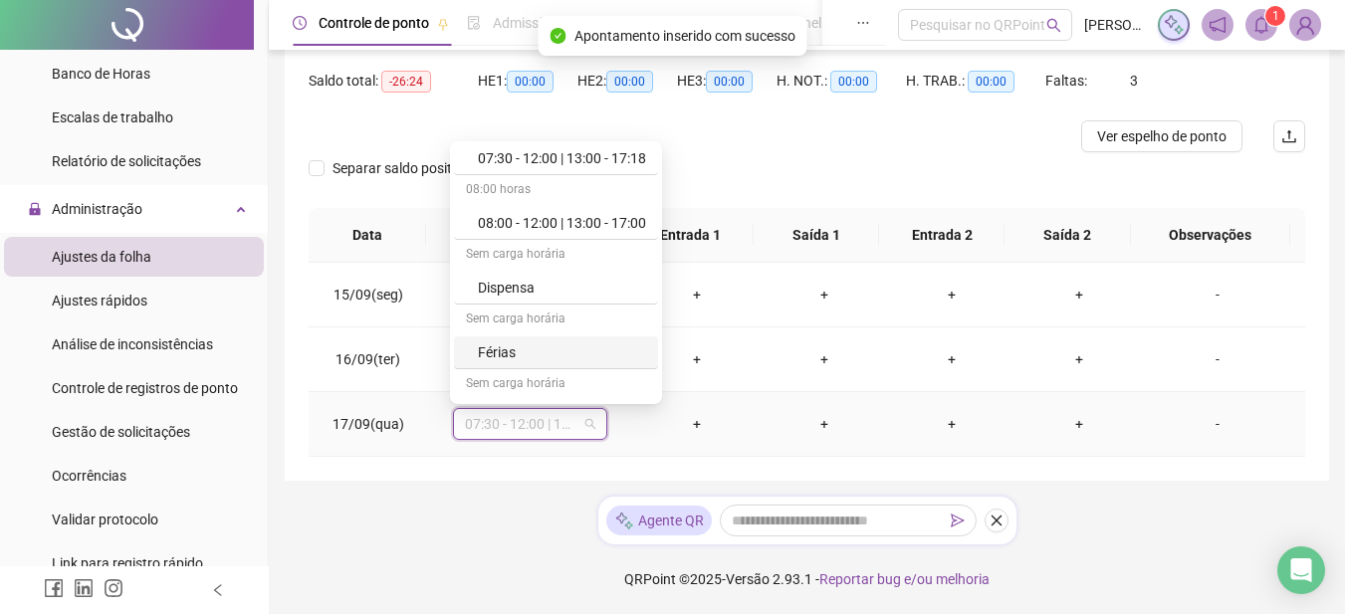
click at [520, 360] on div "Férias" at bounding box center [562, 353] width 168 height 22
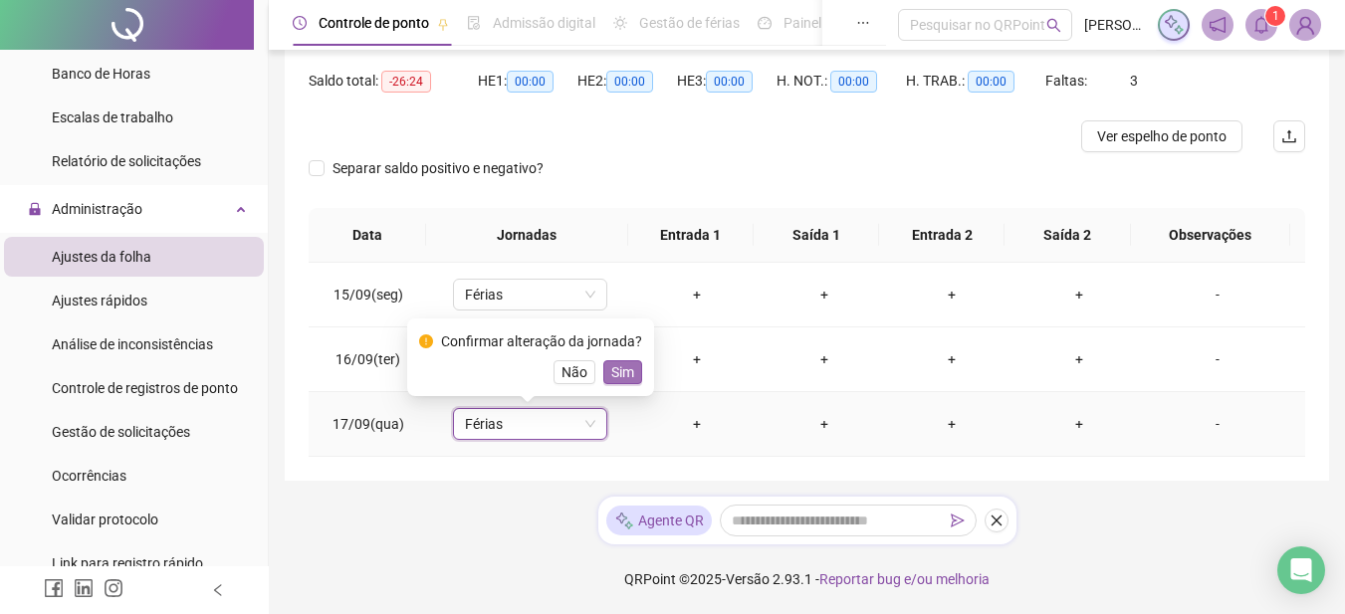
click at [622, 372] on span "Sim" at bounding box center [622, 372] width 23 height 22
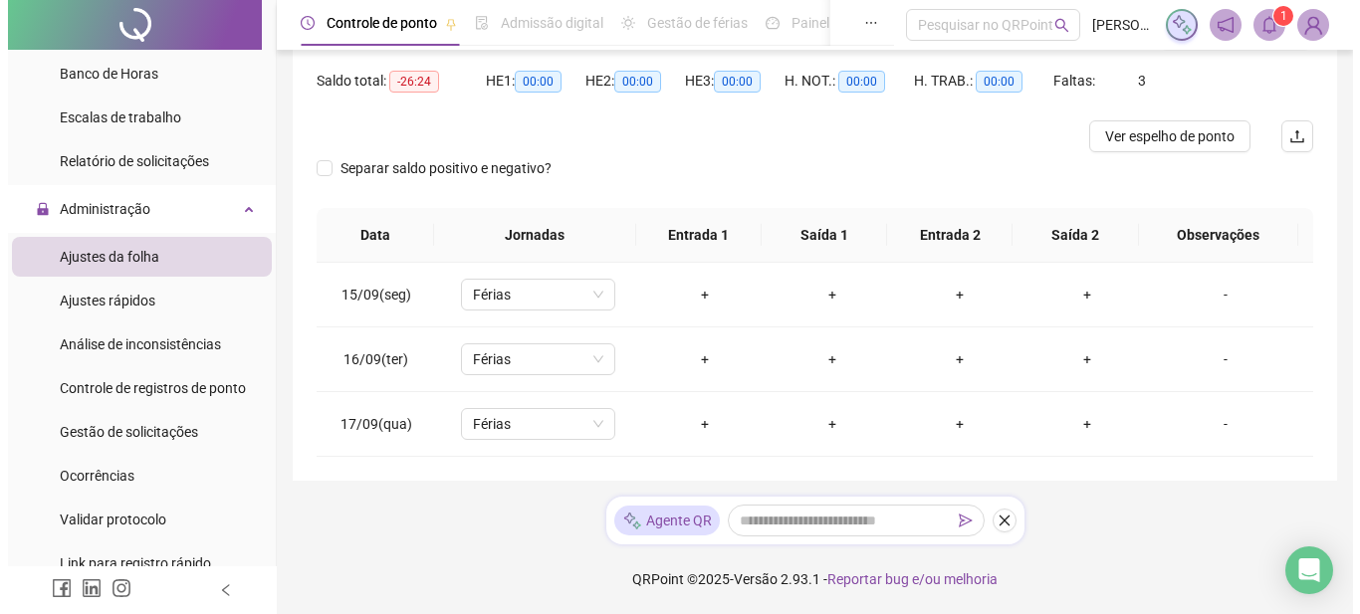
scroll to position [0, 0]
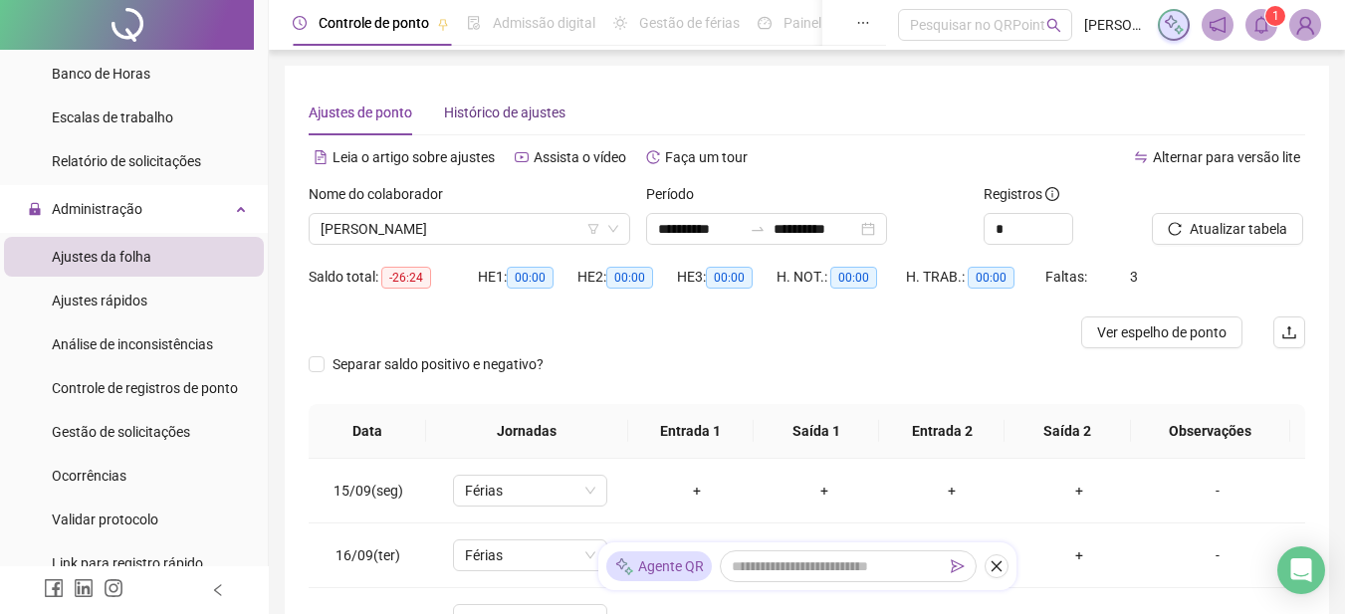
click at [500, 113] on span "Histórico de ajustes" at bounding box center [504, 113] width 121 height 16
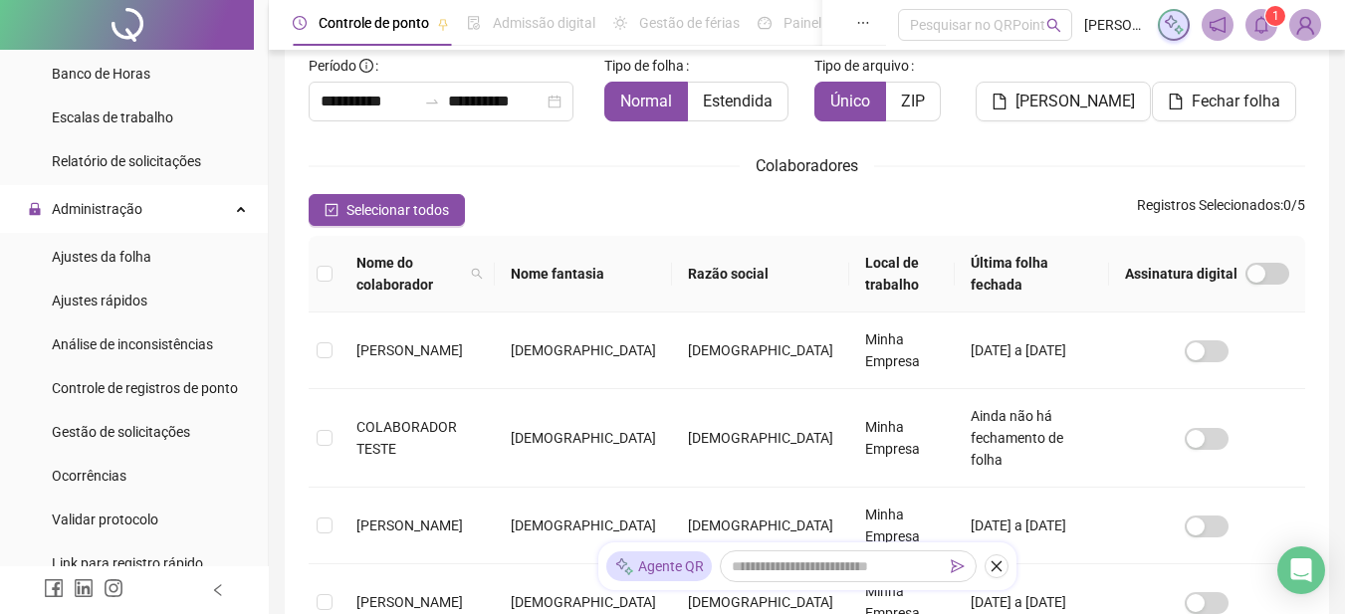
scroll to position [101, 0]
